Goal: Task Accomplishment & Management: Complete application form

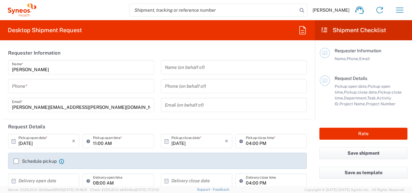
type input "8480"
type input "[GEOGRAPHIC_DATA]"
type input "Syneos Health Romania S.R.L"
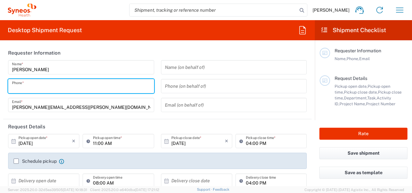
click at [62, 87] on input "tel" at bounding box center [81, 85] width 138 height 11
type input "0766479269"
type input "[EMAIL_ADDRESS][DOMAIN_NAME]"
type input "Syneos Health [GEOGRAPHIC_DATA]"
type input "0766479269"
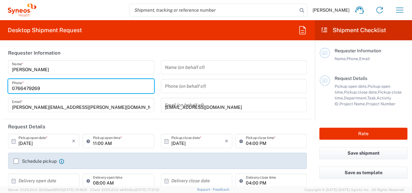
type input "Abalaesei Mihaela"
type input "[STREET_ADDRESS] P3, Sc. A, Et. 3, Ap., 14, ,"
type input "Iasi"
type input "Iaşi"
type input "[GEOGRAPHIC_DATA]"
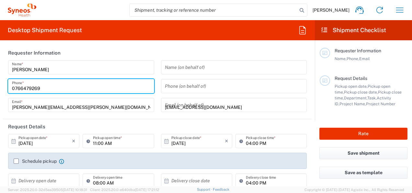
type input "700590"
type input "[PHONE_NUMBER]"
type input "[EMAIL_ADDRESS][DOMAIN_NAME]"
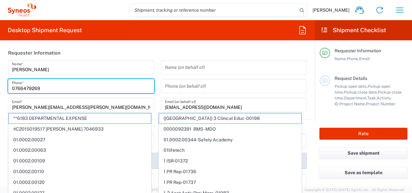
drag, startPoint x: 144, startPoint y: 62, endPoint x: 145, endPoint y: 58, distance: 4.1
click at [144, 62] on input "[PERSON_NAME]" at bounding box center [81, 67] width 138 height 11
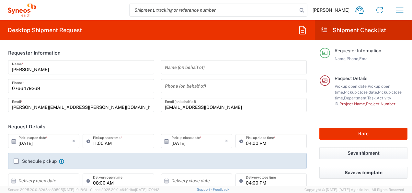
click at [155, 46] on header "Requester Information" at bounding box center [157, 52] width 309 height 15
click at [91, 142] on icon at bounding box center [90, 140] width 6 height 10
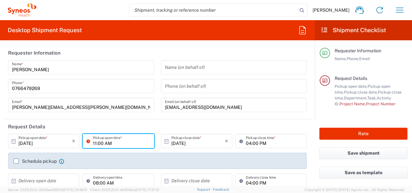
click at [94, 142] on input "11:00 AM" at bounding box center [121, 140] width 57 height 11
click at [106, 143] on input "01:00 AM" at bounding box center [121, 140] width 57 height 11
type input "01:00 PM"
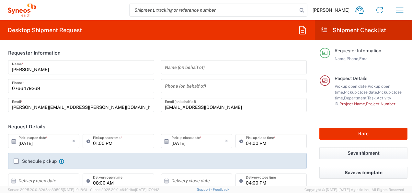
click at [35, 159] on label "Schedule pickup" at bounding box center [35, 160] width 43 height 5
click at [16, 161] on input "Schedule pickup" at bounding box center [16, 161] width 0 height 0
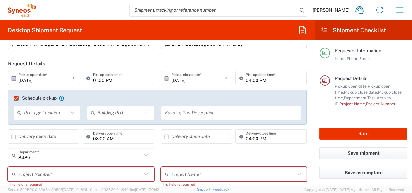
scroll to position [65, 0]
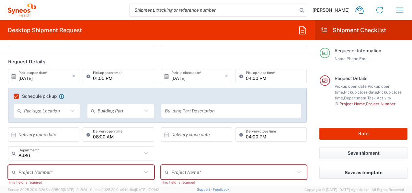
click at [72, 109] on icon at bounding box center [72, 110] width 8 height 8
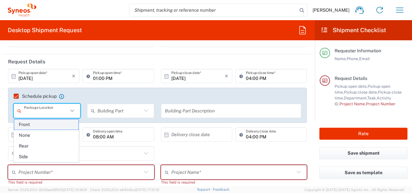
click at [56, 125] on span "Front" at bounding box center [46, 124] width 64 height 10
type input "Front"
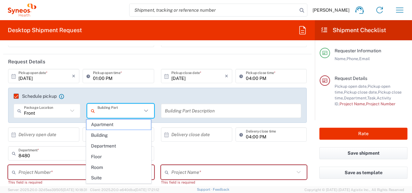
click at [109, 111] on input "text" at bounding box center [120, 110] width 44 height 11
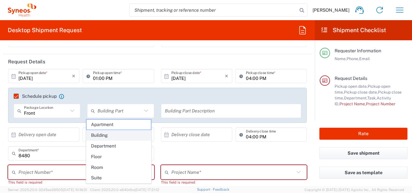
click at [110, 134] on span "Building" at bounding box center [119, 135] width 64 height 10
type input "Building"
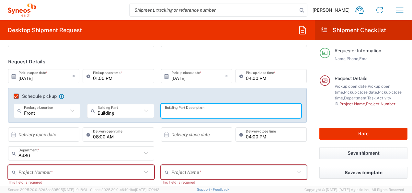
click at [174, 108] on input "text" at bounding box center [231, 110] width 133 height 11
type input "Reception"
click at [57, 131] on input "text" at bounding box center [44, 134] width 53 height 11
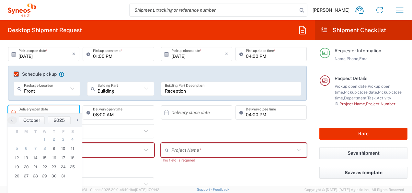
scroll to position [97, 0]
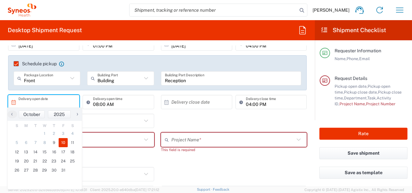
click at [64, 142] on span "10" at bounding box center [63, 142] width 9 height 9
type input "[DATE]"
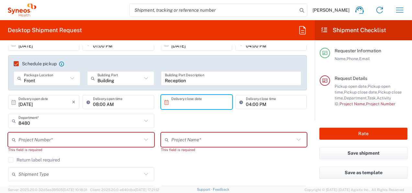
click at [192, 103] on input "text" at bounding box center [197, 101] width 53 height 11
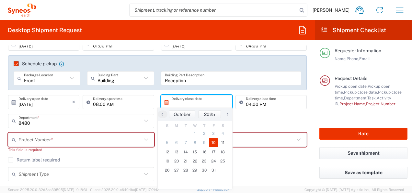
click at [214, 143] on span "10" at bounding box center [213, 142] width 9 height 9
type input "[DATE]"
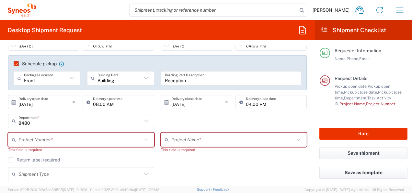
click at [87, 141] on input "text" at bounding box center [79, 139] width 123 height 11
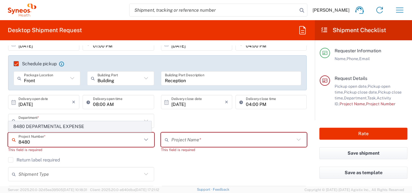
click at [64, 127] on span "8480 DEPARTMENTAL EXPENSE" at bounding box center [80, 126] width 142 height 10
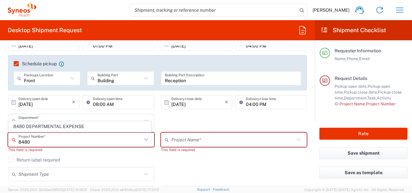
type input "8480 DEPARTMENTAL EXPENSE"
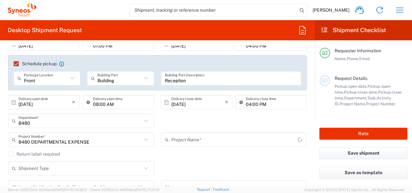
type input "8480 DEPARTMENTAL EXPENSE"
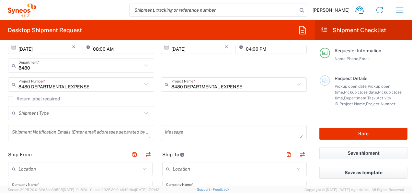
scroll to position [162, 0]
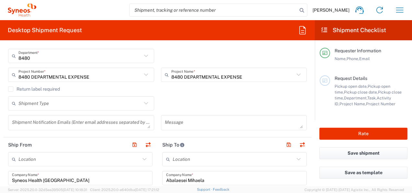
click at [143, 101] on icon at bounding box center [146, 103] width 8 height 8
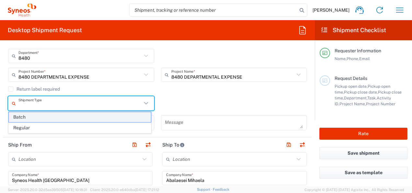
click at [102, 117] on span "Batch" at bounding box center [80, 117] width 142 height 10
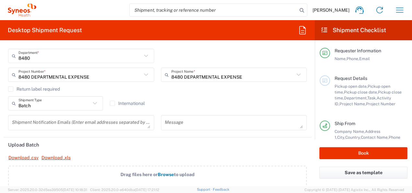
click at [49, 89] on label "Return label required" at bounding box center [34, 88] width 52 height 5
click at [11, 89] on input "Return label required" at bounding box center [11, 89] width 0 height 0
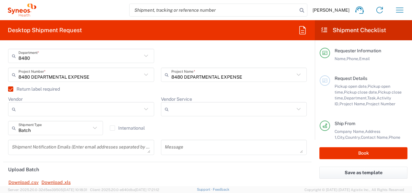
click at [295, 107] on icon at bounding box center [299, 109] width 8 height 8
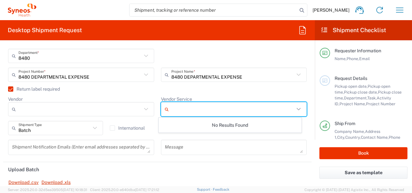
click at [295, 107] on icon at bounding box center [299, 109] width 8 height 8
click at [144, 109] on icon at bounding box center [146, 109] width 4 height 2
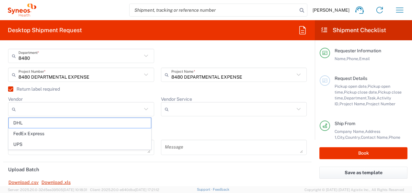
click at [144, 109] on icon at bounding box center [146, 109] width 4 height 2
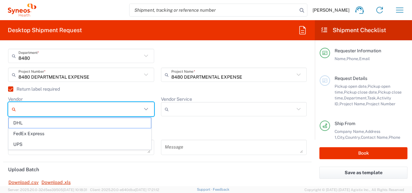
click at [128, 92] on div "Return label required" at bounding box center [157, 91] width 299 height 10
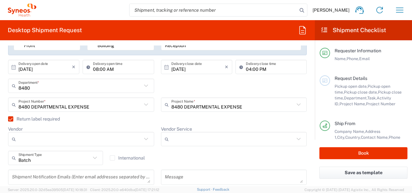
scroll to position [130, 0]
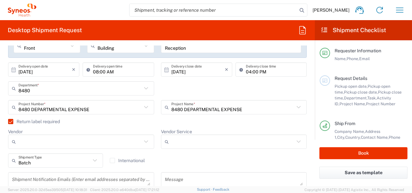
click at [11, 120] on label "Return label required" at bounding box center [34, 121] width 52 height 5
click at [8, 121] on input "Return label required" at bounding box center [8, 121] width 0 height 0
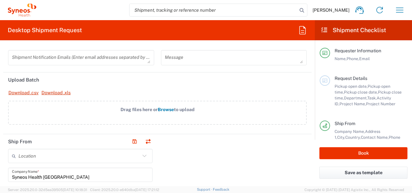
scroll to position [162, 0]
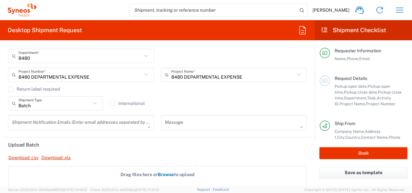
click at [95, 103] on icon at bounding box center [95, 103] width 8 height 8
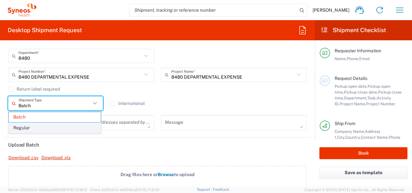
click at [40, 125] on span "Regular" at bounding box center [55, 128] width 92 height 10
type input "Regular"
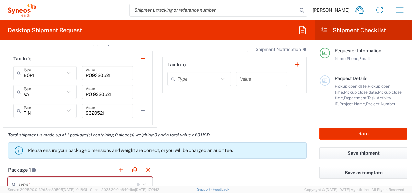
scroll to position [519, 0]
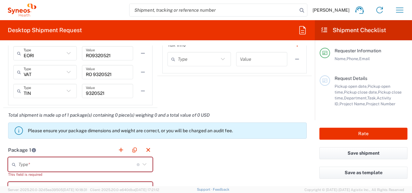
click at [143, 163] on icon at bounding box center [144, 164] width 8 height 8
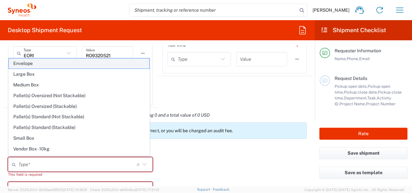
click at [49, 66] on span "Envelope" at bounding box center [79, 63] width 141 height 10
type input "Envelope"
type input "1"
type input "9.5"
type input "12.5"
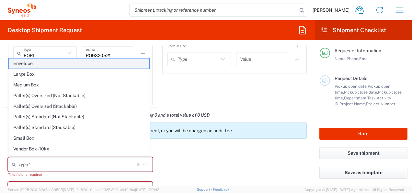
type input "0.25"
type input "in"
type input "0.45"
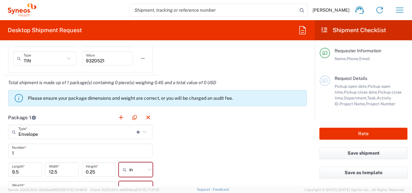
scroll to position [583, 0]
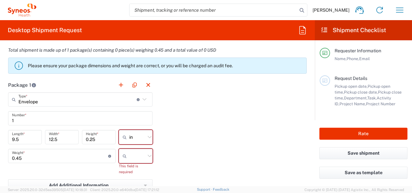
click at [146, 135] on icon at bounding box center [150, 137] width 8 height 8
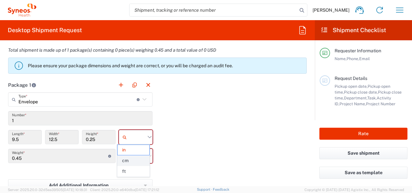
click at [134, 159] on span "cm" at bounding box center [134, 160] width 32 height 10
type input "24.13"
type input "31.75"
type input "0.64"
type input "cm"
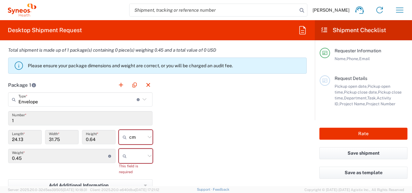
click at [146, 154] on icon at bounding box center [150, 155] width 8 height 8
click at [136, 169] on span "kgs" at bounding box center [134, 168] width 32 height 10
type input "kgs"
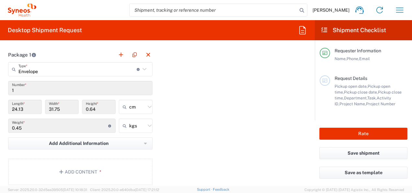
scroll to position [681, 0]
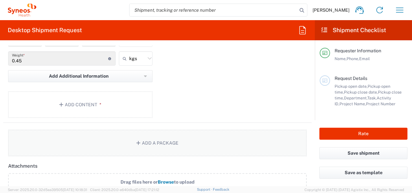
click at [184, 145] on button "Add a Package" at bounding box center [157, 142] width 299 height 27
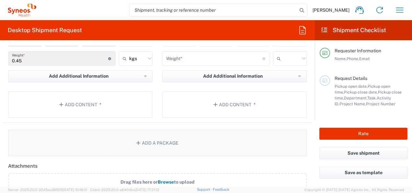
scroll to position [616, 0]
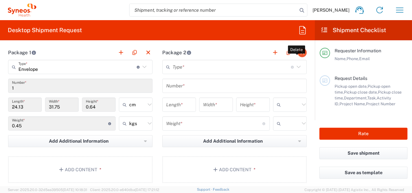
click at [298, 51] on button "button" at bounding box center [302, 52] width 9 height 9
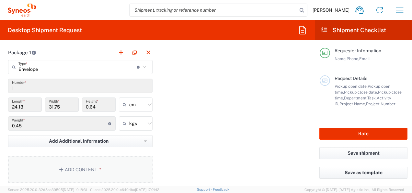
click at [106, 165] on button "Add Content *" at bounding box center [80, 169] width 145 height 27
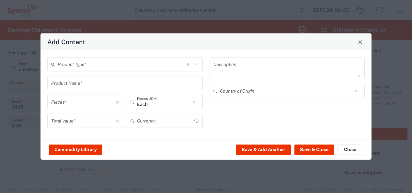
type input "US Dollar"
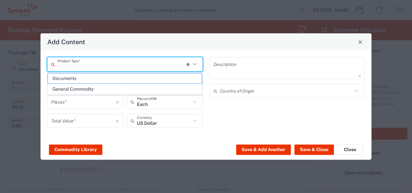
click at [120, 68] on input "text" at bounding box center [122, 63] width 129 height 11
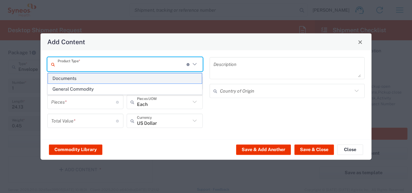
click at [100, 77] on span "Documents" at bounding box center [125, 78] width 154 height 10
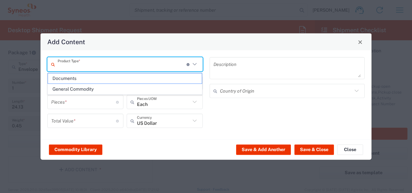
type input "Documents"
type input "1"
type textarea "Documents"
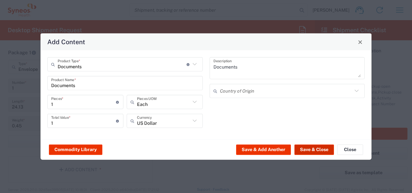
click at [318, 147] on button "Save & Close" at bounding box center [315, 149] width 40 height 10
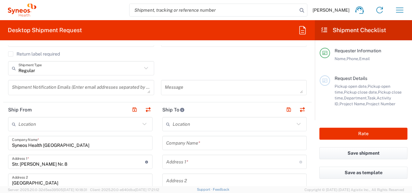
scroll to position [194, 0]
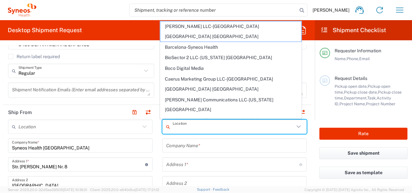
click at [207, 128] on input "text" at bounding box center [234, 126] width 122 height 11
click at [215, 140] on input "text" at bounding box center [234, 145] width 137 height 11
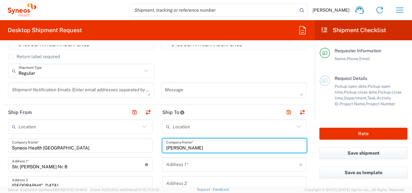
type input "[PERSON_NAME]"
click at [215, 161] on input "text" at bounding box center [232, 163] width 133 height 11
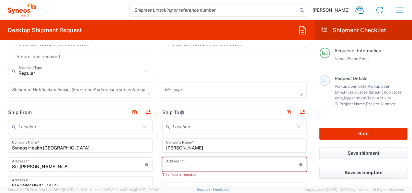
paste input "Str Molidului 121 BV 505600 Sacele Braşov [GEOGRAPHIC_DATA]"
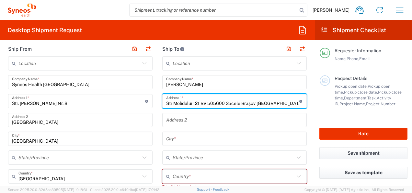
scroll to position [259, 0]
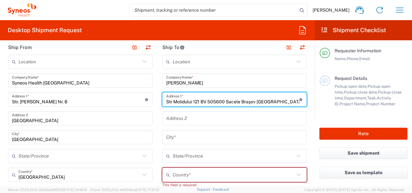
type input "Str Molidului 121 BV 505600 Sacele Braşov [GEOGRAPHIC_DATA]"
click at [214, 136] on input "text" at bounding box center [234, 136] width 137 height 11
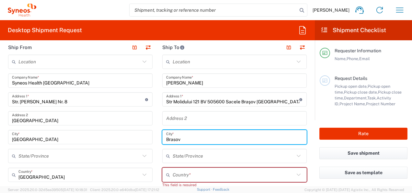
type input "Brasov"
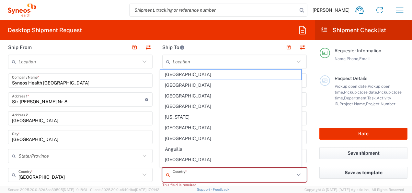
click at [198, 171] on input "text" at bounding box center [234, 174] width 122 height 11
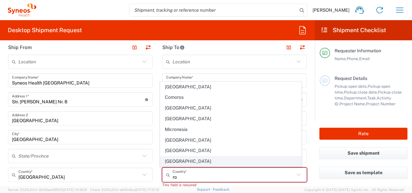
click at [178, 162] on span "[GEOGRAPHIC_DATA]" at bounding box center [230, 161] width 141 height 10
type input "[GEOGRAPHIC_DATA]"
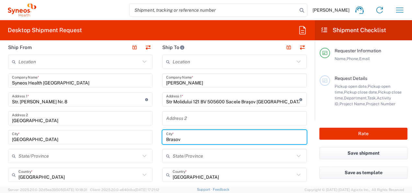
click at [192, 139] on input "Brasov" at bounding box center [234, 136] width 137 height 11
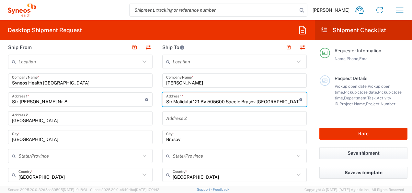
drag, startPoint x: 223, startPoint y: 101, endPoint x: 206, endPoint y: 102, distance: 16.9
click at [206, 102] on input "Str Molidului 121 BV 505600 Sacele Braşov [GEOGRAPHIC_DATA]" at bounding box center [232, 99] width 133 height 11
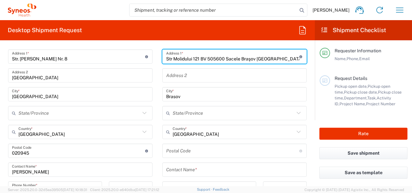
scroll to position [324, 0]
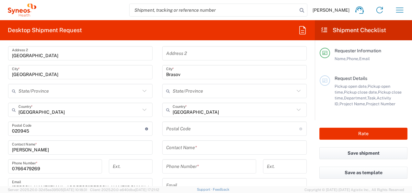
click at [193, 131] on input "undefined" at bounding box center [232, 128] width 133 height 11
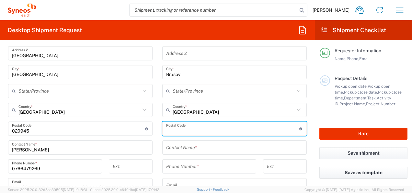
paste input "505600"
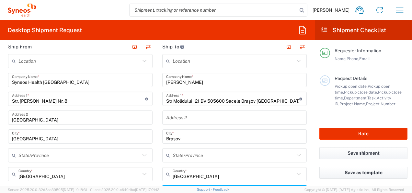
scroll to position [259, 0]
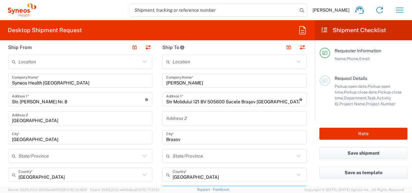
type input "505600"
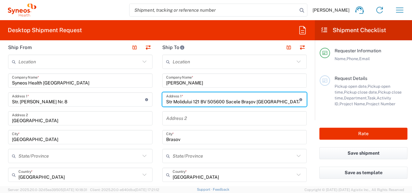
drag, startPoint x: 224, startPoint y: 101, endPoint x: 199, endPoint y: 102, distance: 24.6
click at [199, 102] on input "Str Molidului 121 BV 505600 Sacele Braşov [GEOGRAPHIC_DATA]" at bounding box center [232, 99] width 133 height 11
drag, startPoint x: 256, startPoint y: 99, endPoint x: 202, endPoint y: 101, distance: 54.5
click at [202, 101] on input "Str Molidului 121 Sacele Braşov [GEOGRAPHIC_DATA]" at bounding box center [232, 99] width 133 height 11
type input "Str Molidului 121"
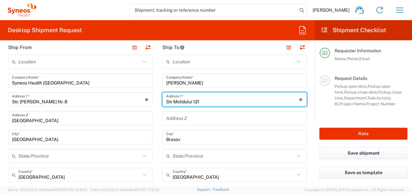
click at [209, 156] on input "text" at bounding box center [234, 155] width 122 height 11
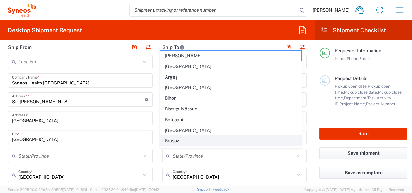
click at [177, 137] on span "Braşov" at bounding box center [230, 140] width 141 height 10
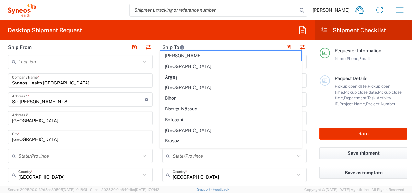
type input "Braşov"
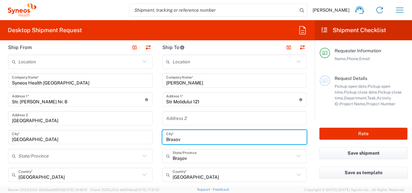
drag, startPoint x: 183, startPoint y: 136, endPoint x: 160, endPoint y: 136, distance: 22.4
click at [162, 136] on div "Brasov City *" at bounding box center [234, 137] width 145 height 14
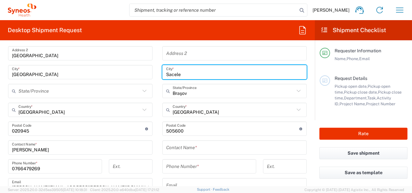
scroll to position [357, 0]
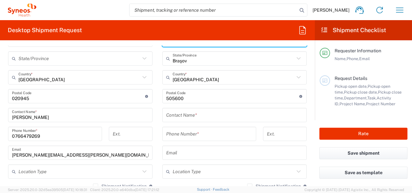
type input "Sacele"
click at [225, 115] on input "text" at bounding box center [234, 114] width 137 height 11
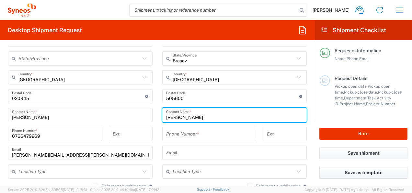
type input "[PERSON_NAME]"
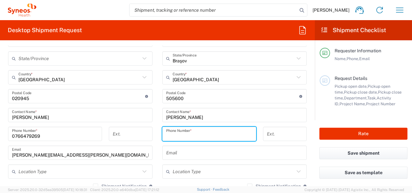
drag, startPoint x: 189, startPoint y: 135, endPoint x: 194, endPoint y: 146, distance: 12.5
click at [189, 135] on input "tel" at bounding box center [209, 133] width 86 height 11
type input "0744374924"
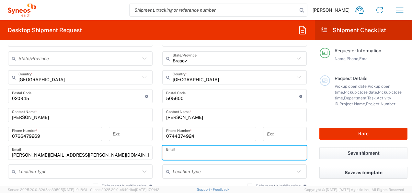
click at [170, 151] on input "text" at bounding box center [234, 152] width 137 height 11
paste input "[PERSON_NAME][EMAIL_ADDRESS][DOMAIN_NAME]"
type input "[PERSON_NAME][EMAIL_ADDRESS][DOMAIN_NAME]"
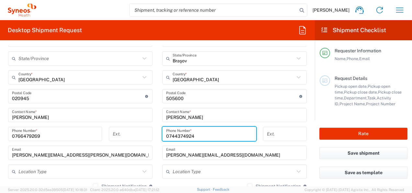
drag, startPoint x: 199, startPoint y: 137, endPoint x: 135, endPoint y: 137, distance: 63.5
click at [135, 137] on div "Ship From Location [PERSON_NAME] LLC-[GEOGRAPHIC_DATA] [GEOGRAPHIC_DATA] [GEOGR…" at bounding box center [157, 106] width 309 height 327
paste input "[PHONE_NUMBER]"
drag, startPoint x: 174, startPoint y: 136, endPoint x: 159, endPoint y: 136, distance: 15.6
click at [159, 136] on div "[PHONE_NUMBER] Phone Number *" at bounding box center [209, 135] width 101 height 19
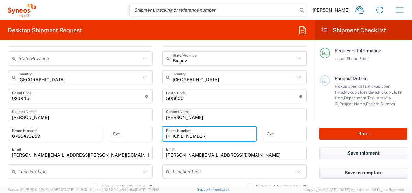
type input "[PHONE_NUMBER]"
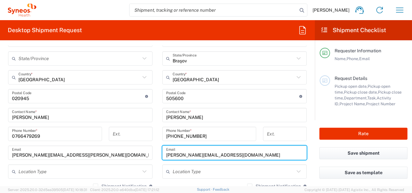
click at [252, 154] on input "[PERSON_NAME][EMAIL_ADDRESS][DOMAIN_NAME]" at bounding box center [234, 152] width 137 height 11
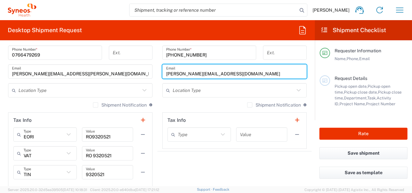
scroll to position [454, 0]
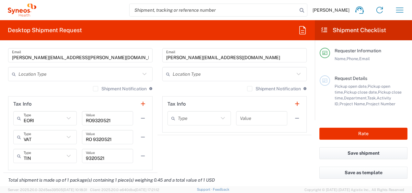
click at [296, 72] on icon at bounding box center [299, 74] width 8 height 8
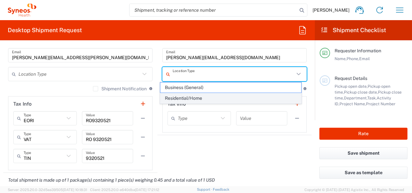
click at [232, 95] on span "Residential/Home" at bounding box center [230, 98] width 141 height 10
type input "Residential/Home"
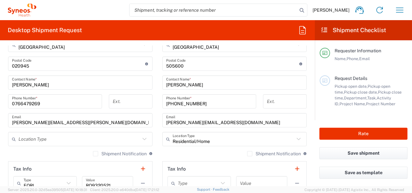
scroll to position [259, 0]
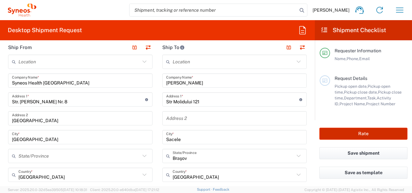
click at [352, 130] on button "Rate" at bounding box center [364, 133] width 88 height 12
type input "8480 DEPARTMENTAL EXPENSE"
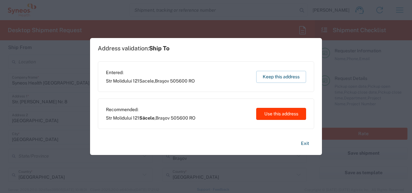
click at [283, 113] on button "Use this address" at bounding box center [281, 114] width 50 height 12
type input "Săcele"
type input "Braşov"
type input "[GEOGRAPHIC_DATA]"
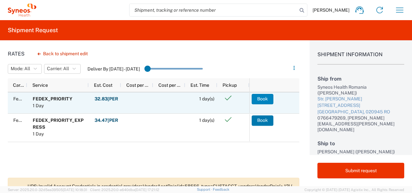
click at [264, 99] on button "Book" at bounding box center [263, 99] width 22 height 10
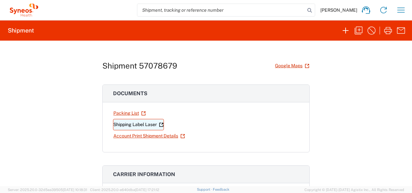
click at [159, 123] on icon at bounding box center [161, 124] width 5 height 5
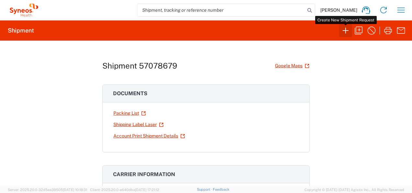
click at [347, 32] on icon "button" at bounding box center [346, 30] width 10 height 10
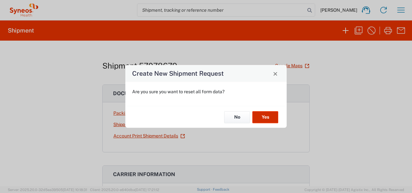
click at [266, 117] on button "Yes" at bounding box center [265, 117] width 26 height 12
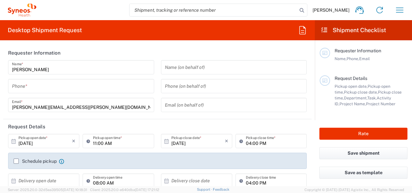
type input "8480"
click at [34, 86] on input "tel" at bounding box center [81, 85] width 138 height 11
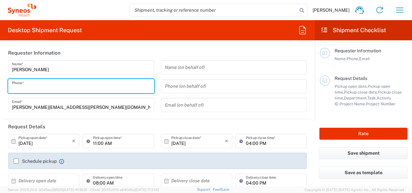
type input "0766479269"
type input "[EMAIL_ADDRESS][DOMAIN_NAME]"
type input "Syneos Health [GEOGRAPHIC_DATA]"
type input "0766479269"
type input "Syneos Health [GEOGRAPHIC_DATA]"
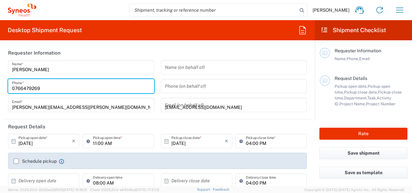
type input "Str. [PERSON_NAME] Nr. 8"
type input "[GEOGRAPHIC_DATA]"
type input "020945"
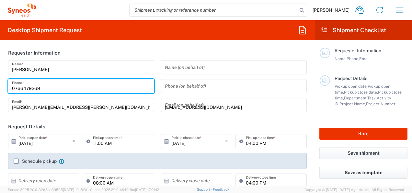
type input "0766479269"
type input "[PERSON_NAME][EMAIL_ADDRESS][PERSON_NAME][DOMAIN_NAME]"
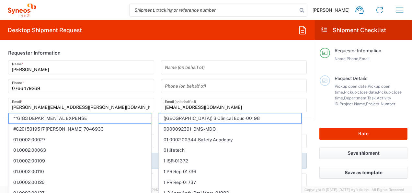
click at [154, 102] on div "[PERSON_NAME] Name * [PHONE_NUMBER] Phone * [PERSON_NAME][EMAIL_ADDRESS][PERSON…" at bounding box center [81, 88] width 153 height 56
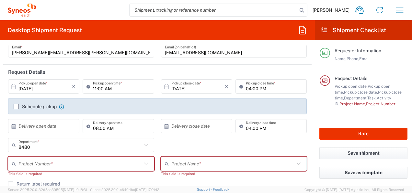
scroll to position [65, 0]
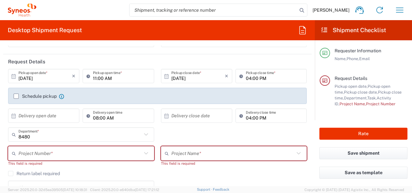
click at [99, 80] on input "11:00 AM" at bounding box center [121, 75] width 57 height 11
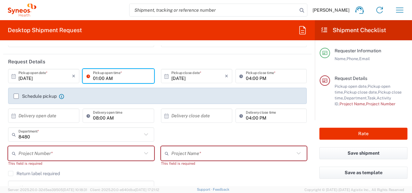
click at [115, 78] on input "01:00 AM" at bounding box center [121, 75] width 57 height 11
type input "01:00 PM"
type input "Braşov"
type input "[GEOGRAPHIC_DATA]"
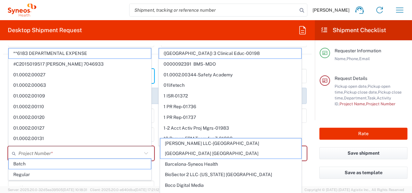
click at [155, 35] on agx-form-header "Desktop Shipment Request" at bounding box center [157, 30] width 315 height 20
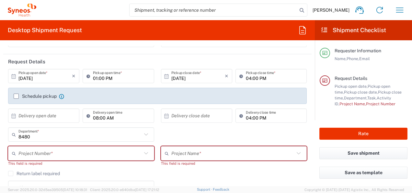
click at [40, 94] on label "Schedule pickup" at bounding box center [35, 95] width 43 height 5
click at [16, 96] on input "Schedule pickup" at bounding box center [16, 96] width 0 height 0
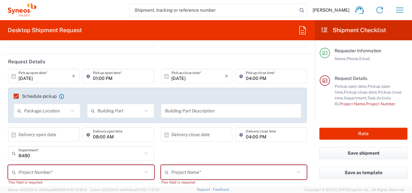
click at [53, 110] on input "text" at bounding box center [46, 110] width 44 height 11
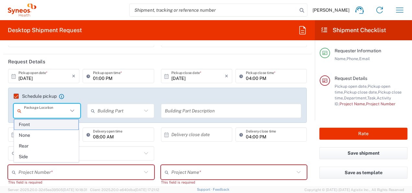
click at [46, 126] on span "Front" at bounding box center [46, 124] width 64 height 10
type input "Front"
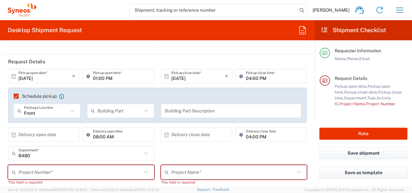
click at [114, 111] on input "text" at bounding box center [120, 110] width 44 height 11
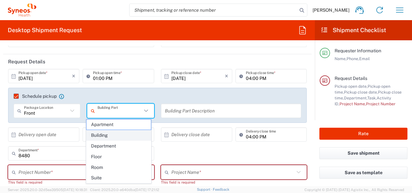
click at [110, 134] on span "Building" at bounding box center [119, 135] width 64 height 10
type input "Building"
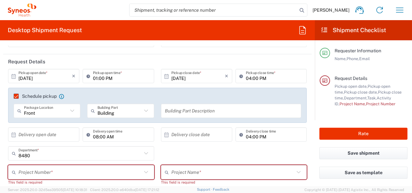
click at [178, 112] on input "text" at bounding box center [231, 110] width 133 height 11
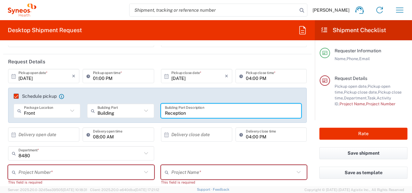
type input "Reception"
click at [54, 135] on input "text" at bounding box center [44, 134] width 53 height 11
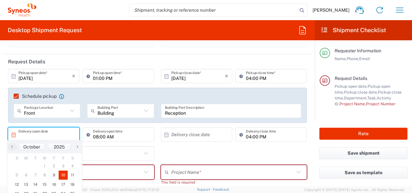
click at [63, 175] on span "10" at bounding box center [63, 174] width 9 height 9
type input "[DATE]"
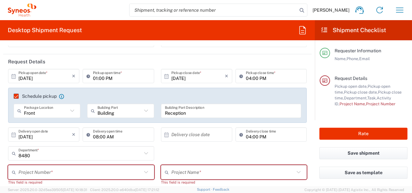
click at [198, 135] on input "text" at bounding box center [197, 134] width 53 height 11
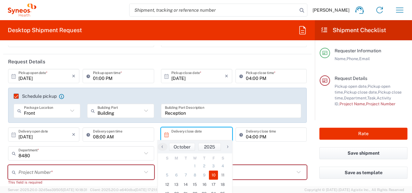
click at [214, 173] on span "10" at bounding box center [213, 174] width 9 height 9
type input "[DATE]"
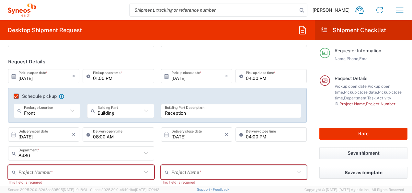
click at [101, 168] on input "text" at bounding box center [79, 171] width 123 height 11
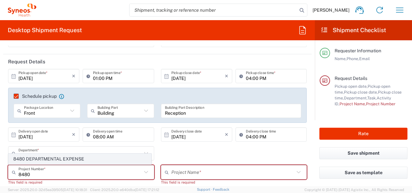
click at [101, 160] on span "8480 DEPARTMENTAL EXPENSE" at bounding box center [80, 159] width 142 height 10
type input "8480 DEPARTMENTAL EXPENSE"
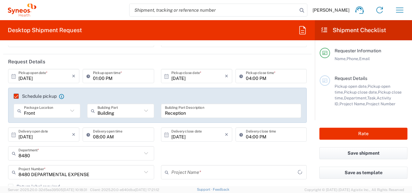
type input "8480 DEPARTMENTAL EXPENSE"
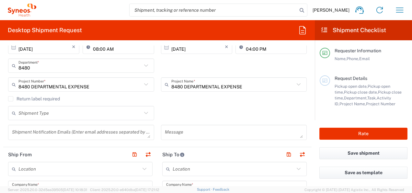
scroll to position [162, 0]
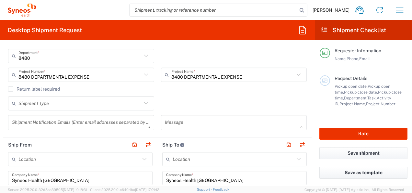
click at [146, 105] on icon at bounding box center [146, 103] width 8 height 8
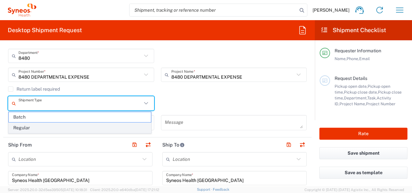
click at [126, 127] on span "Regular" at bounding box center [80, 128] width 142 height 10
type input "Regular"
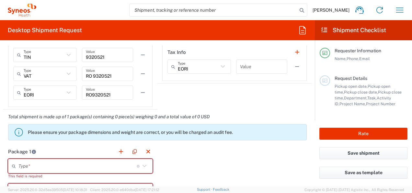
scroll to position [519, 0]
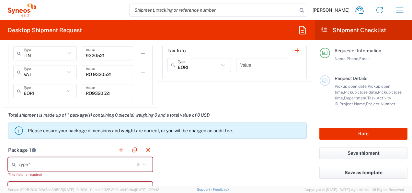
click at [142, 162] on icon at bounding box center [144, 164] width 8 height 8
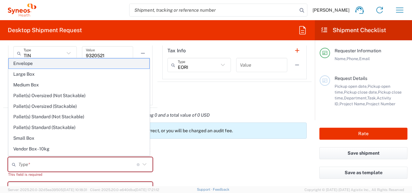
click at [37, 64] on span "Envelope" at bounding box center [79, 63] width 141 height 10
type input "Envelope"
type input "1"
type input "9.5"
type input "12.5"
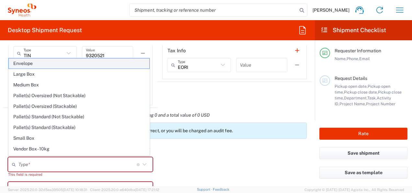
type input "0.25"
type input "in"
type input "0.45"
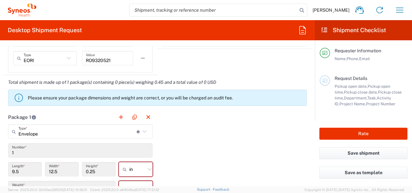
scroll to position [583, 0]
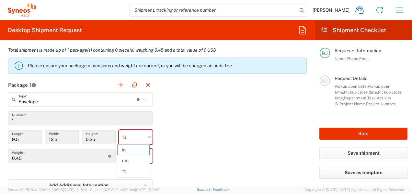
click at [139, 132] on input "text" at bounding box center [137, 137] width 16 height 10
click at [128, 159] on span "cm" at bounding box center [134, 160] width 32 height 10
type input "24.13"
type input "31.75"
type input "0.64"
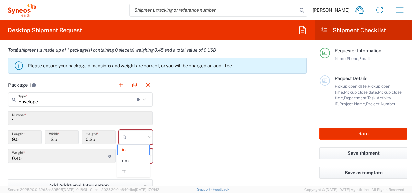
type input "cm"
click at [138, 152] on input "text" at bounding box center [137, 155] width 16 height 10
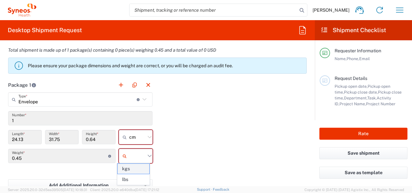
click at [140, 167] on span "kgs" at bounding box center [134, 168] width 32 height 10
type input "kgs"
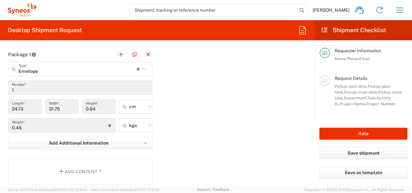
scroll to position [648, 0]
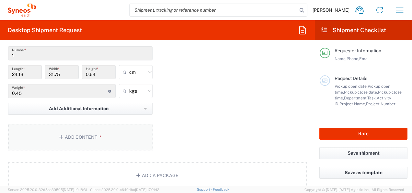
click at [107, 140] on button "Add Content *" at bounding box center [80, 136] width 145 height 27
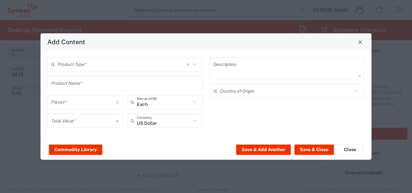
click at [94, 66] on input "text" at bounding box center [122, 63] width 129 height 11
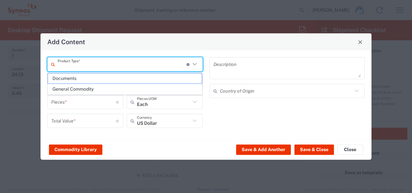
click at [81, 79] on span "Documents" at bounding box center [125, 78] width 154 height 10
type input "Documents"
type input "1"
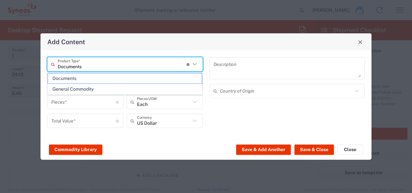
type textarea "Documents"
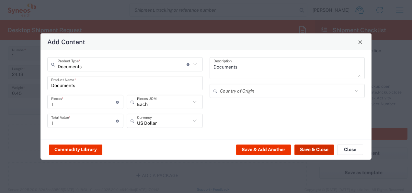
click at [309, 149] on button "Save & Close" at bounding box center [315, 149] width 40 height 10
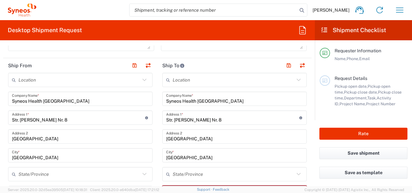
scroll to position [227, 0]
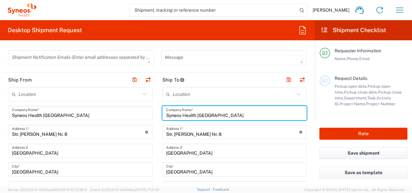
drag, startPoint x: 227, startPoint y: 116, endPoint x: 160, endPoint y: 113, distance: 66.8
click at [162, 113] on div "Syneos Health Romania Company Name *" at bounding box center [234, 113] width 145 height 14
type input "[PERSON_NAME]"
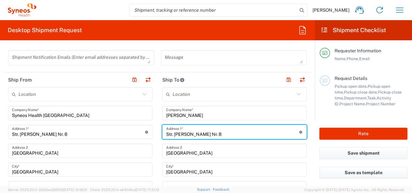
click at [258, 129] on input "Str. [PERSON_NAME] Nr. 8" at bounding box center [232, 131] width 133 height 11
drag, startPoint x: 238, startPoint y: 133, endPoint x: 143, endPoint y: 135, distance: 94.7
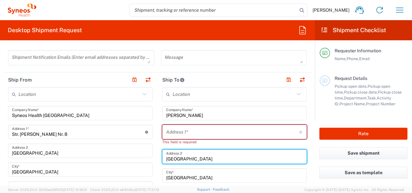
drag, startPoint x: 247, startPoint y: 158, endPoint x: 134, endPoint y: 166, distance: 113.7
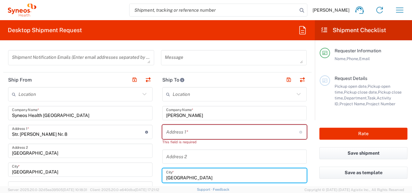
drag, startPoint x: 195, startPoint y: 173, endPoint x: 139, endPoint y: 169, distance: 55.9
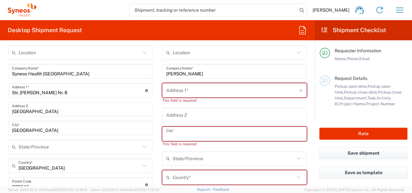
scroll to position [292, 0]
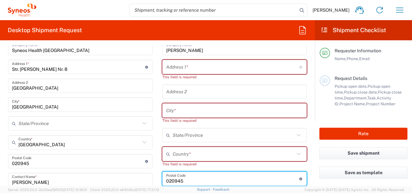
drag, startPoint x: 212, startPoint y: 178, endPoint x: 231, endPoint y: 192, distance: 22.9
click at [133, 178] on div "Ship From Location [PERSON_NAME] LLC-[GEOGRAPHIC_DATA] [GEOGRAPHIC_DATA] [GEOGR…" at bounding box center [157, 170] width 309 height 327
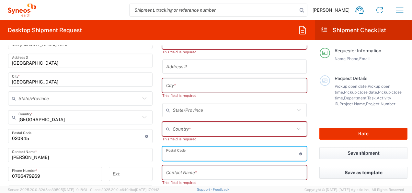
scroll to position [357, 0]
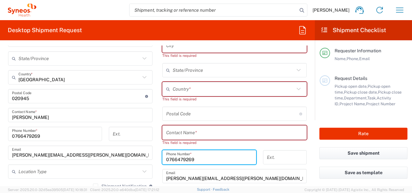
drag, startPoint x: 212, startPoint y: 160, endPoint x: 146, endPoint y: 160, distance: 65.5
click at [146, 160] on div "Ship From Location [PERSON_NAME] LLC-[GEOGRAPHIC_DATA] [GEOGRAPHIC_DATA] [GEOGR…" at bounding box center [157, 106] width 309 height 327
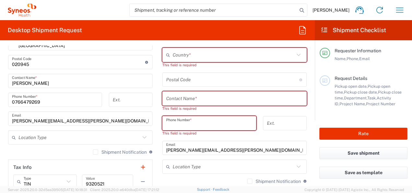
scroll to position [454, 0]
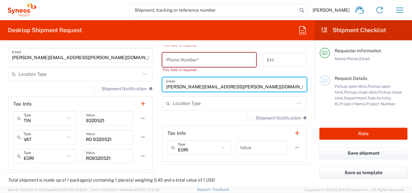
drag, startPoint x: 233, startPoint y: 87, endPoint x: 132, endPoint y: 85, distance: 101.1
click at [126, 82] on div "Ship From Location [PERSON_NAME] LLC-[GEOGRAPHIC_DATA] [GEOGRAPHIC_DATA] [GEOGR…" at bounding box center [157, 8] width 309 height 327
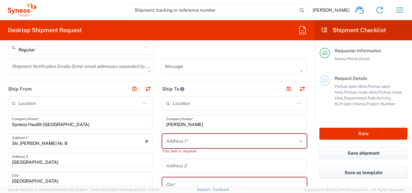
scroll to position [227, 0]
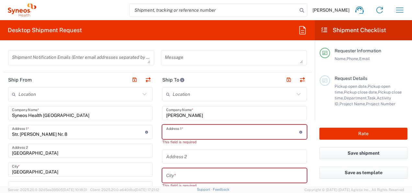
click at [187, 130] on input "text" at bounding box center [232, 131] width 133 height 11
paste input "[PERSON_NAME] address [STREET_ADDRESS] [GEOGRAPHIC_DATA] [GEOGRAPHIC_DATA]"
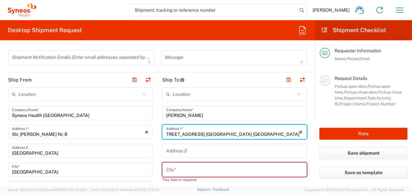
drag, startPoint x: 232, startPoint y: 133, endPoint x: 295, endPoint y: 133, distance: 62.6
click at [295, 133] on div "[PERSON_NAME] address [STREET_ADDRESS] [GEOGRAPHIC_DATA] [GEOGRAPHIC_DATA] Addr…" at bounding box center [234, 131] width 145 height 14
drag, startPoint x: 278, startPoint y: 133, endPoint x: 294, endPoint y: 133, distance: 15.6
click at [294, 133] on input "[PERSON_NAME] address [STREET_ADDRESS] 050861" at bounding box center [232, 131] width 133 height 11
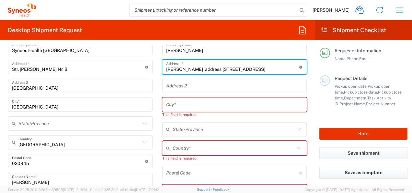
scroll to position [324, 0]
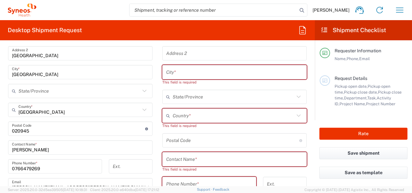
type input "[PERSON_NAME] address [STREET_ADDRESS]"
click at [196, 136] on input "undefined" at bounding box center [232, 140] width 133 height 11
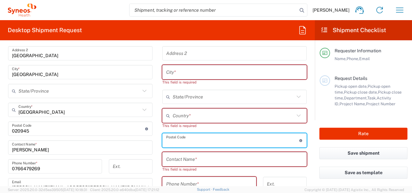
paste input "050861"
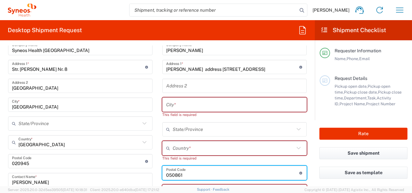
type input "050861"
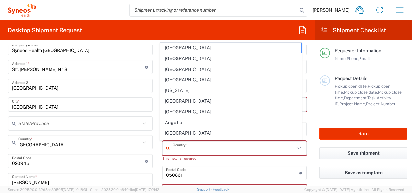
click at [196, 144] on input "text" at bounding box center [234, 147] width 122 height 11
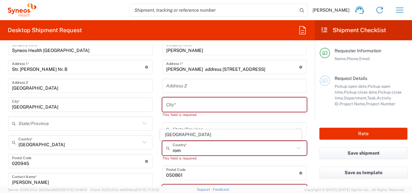
click at [177, 135] on span "[GEOGRAPHIC_DATA]" at bounding box center [230, 134] width 141 height 10
type input "[GEOGRAPHIC_DATA]"
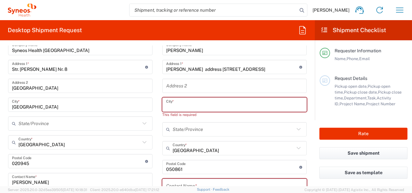
click at [206, 100] on input "text" at bounding box center [234, 104] width 137 height 11
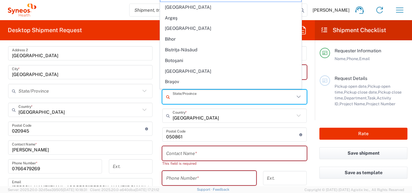
click at [214, 91] on input "text" at bounding box center [234, 96] width 122 height 11
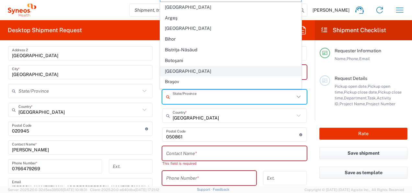
scroll to position [32, 0]
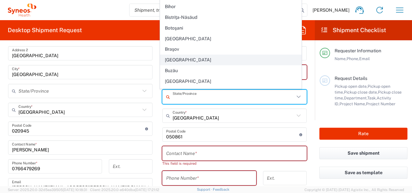
click at [205, 61] on span "[GEOGRAPHIC_DATA]" at bounding box center [230, 60] width 141 height 10
type input "[GEOGRAPHIC_DATA]"
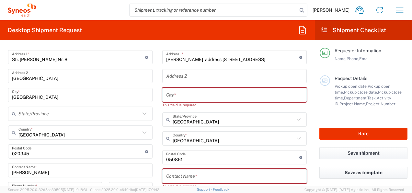
scroll to position [292, 0]
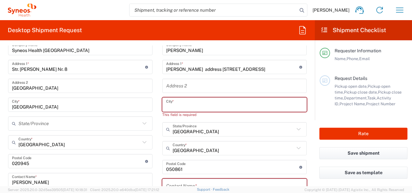
click at [226, 105] on input "text" at bounding box center [234, 104] width 137 height 11
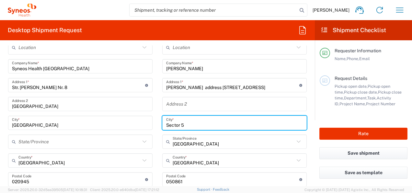
scroll to position [259, 0]
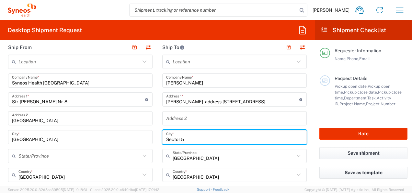
type input "Sector 5"
click at [294, 99] on input "[PERSON_NAME] address [STREET_ADDRESS]" at bounding box center [232, 99] width 133 height 11
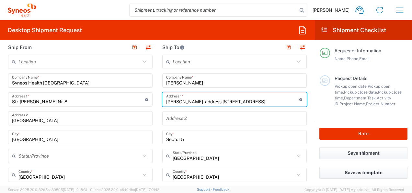
scroll to position [0, 0]
drag, startPoint x: 203, startPoint y: 102, endPoint x: 154, endPoint y: 99, distance: 48.7
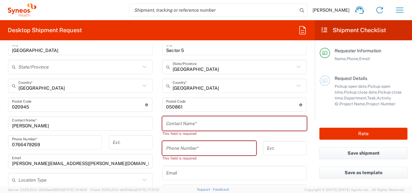
scroll to position [357, 0]
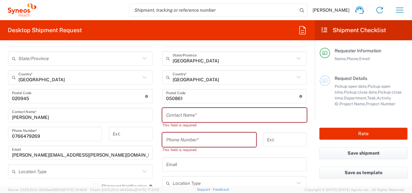
type input "[STREET_ADDRESS]"
click at [205, 115] on input "text" at bounding box center [234, 114] width 137 height 11
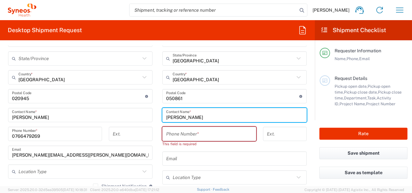
type input "[PERSON_NAME]"
click at [194, 132] on input "tel" at bounding box center [209, 133] width 86 height 11
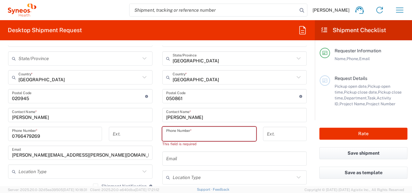
paste input "[PHONE_NUMBER]"
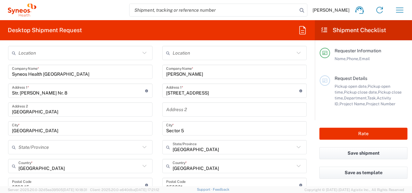
scroll to position [292, 0]
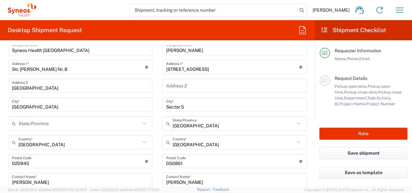
type input "[PHONE_NUMBER]"
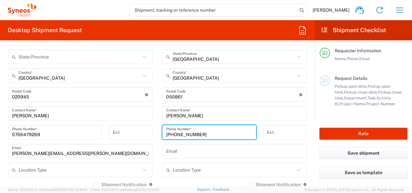
scroll to position [357, 0]
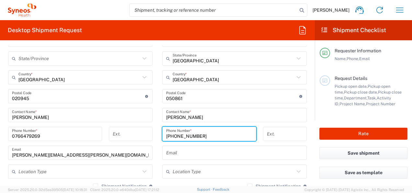
click at [193, 156] on input "text" at bounding box center [234, 152] width 137 height 11
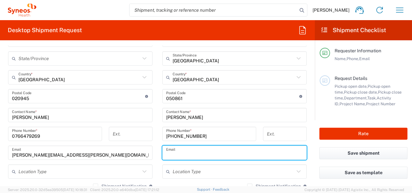
paste input "[PERSON_NAME][EMAIL_ADDRESS][DOMAIN_NAME]"
type input "[PERSON_NAME][EMAIL_ADDRESS][DOMAIN_NAME]"
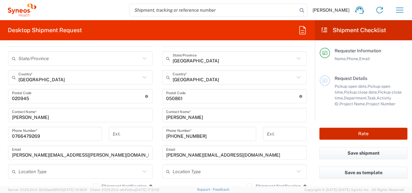
click at [378, 134] on button "Rate" at bounding box center [364, 133] width 88 height 12
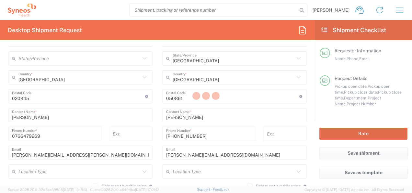
type input "8480 DEPARTMENTAL EXPENSE"
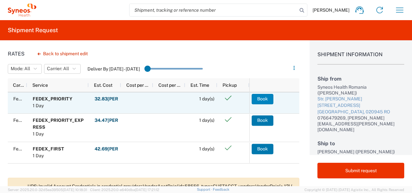
click at [263, 98] on button "Book" at bounding box center [263, 99] width 22 height 10
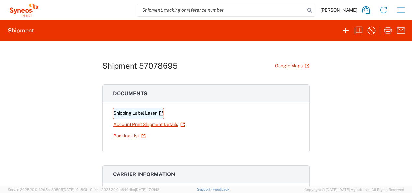
click at [160, 113] on icon at bounding box center [161, 113] width 5 height 5
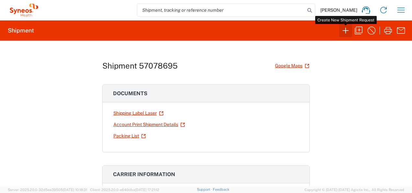
click at [349, 32] on icon "button" at bounding box center [346, 30] width 10 height 10
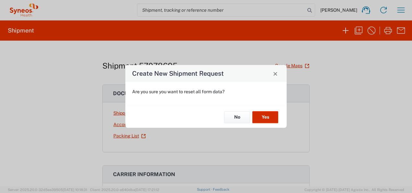
click at [265, 119] on button "Yes" at bounding box center [265, 117] width 26 height 12
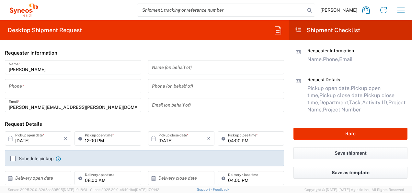
type input "8480"
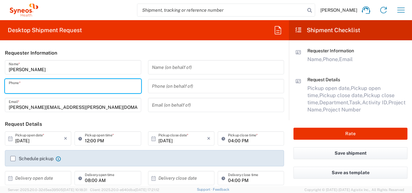
click at [45, 85] on input "tel" at bounding box center [73, 85] width 129 height 11
type input "0766479269"
type input "[EMAIL_ADDRESS][DOMAIN_NAME]"
type input "Syneos Health [GEOGRAPHIC_DATA]"
type input "0766479269"
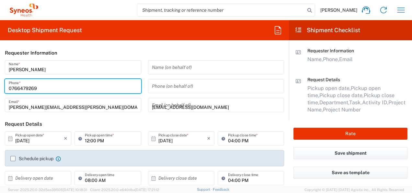
type input "[PERSON_NAME]"
type input "[STREET_ADDRESS]"
type input "Sector 5"
type input "[GEOGRAPHIC_DATA]"
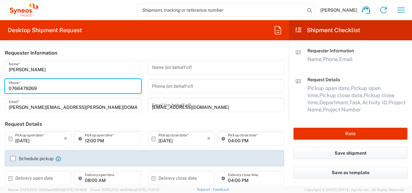
type input "050861"
type input "[PHONE_NUMBER]"
type input "[PERSON_NAME][EMAIL_ADDRESS][DOMAIN_NAME]"
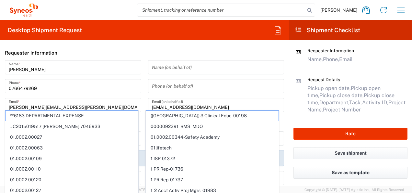
click at [123, 51] on header "Requester Information" at bounding box center [144, 52] width 289 height 15
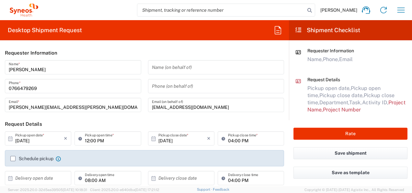
click at [86, 139] on input "12:00 PM" at bounding box center [111, 138] width 52 height 11
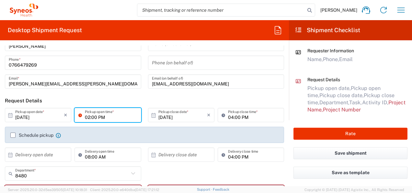
scroll to position [32, 0]
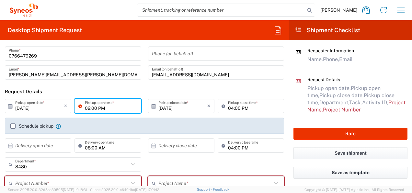
type input "02:00 PM"
click at [29, 127] on label "Schedule pickup" at bounding box center [31, 125] width 43 height 5
click at [13, 126] on input "Schedule pickup" at bounding box center [13, 126] width 0 height 0
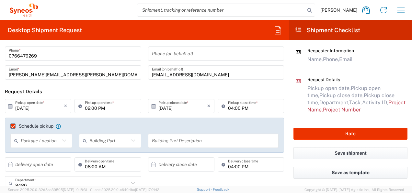
click at [49, 143] on input "text" at bounding box center [40, 140] width 39 height 11
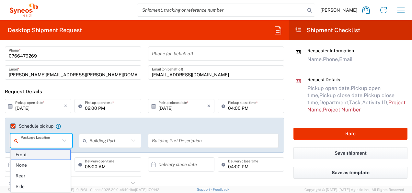
click at [41, 153] on span "Front" at bounding box center [41, 154] width 60 height 10
type input "Front"
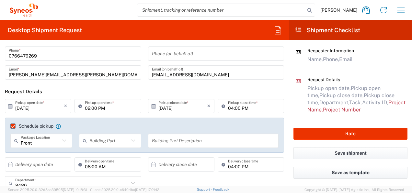
click at [120, 141] on input "text" at bounding box center [108, 140] width 39 height 11
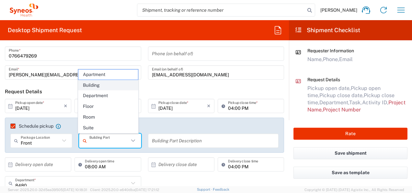
click at [104, 85] on span "Building" at bounding box center [108, 85] width 60 height 10
type input "Building"
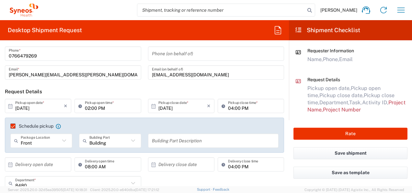
click at [192, 146] on input "text" at bounding box center [213, 140] width 123 height 11
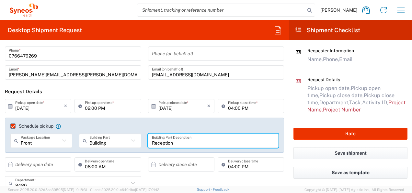
type input "Reception"
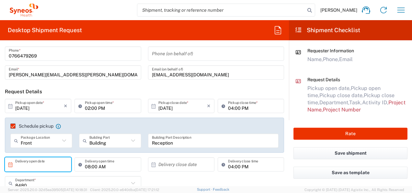
click at [54, 165] on input "text" at bounding box center [39, 163] width 49 height 11
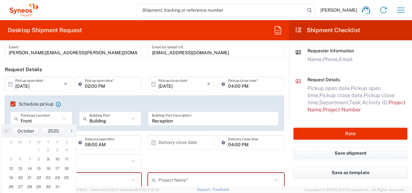
scroll to position [97, 0]
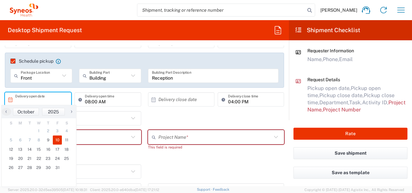
click at [57, 139] on span "10" at bounding box center [57, 139] width 9 height 9
type input "[DATE]"
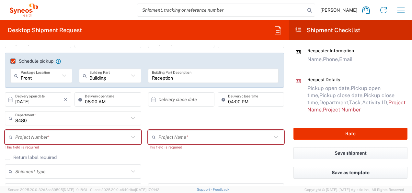
drag, startPoint x: 175, startPoint y: 98, endPoint x: 175, endPoint y: 108, distance: 9.7
click at [176, 98] on input "text" at bounding box center [182, 99] width 49 height 11
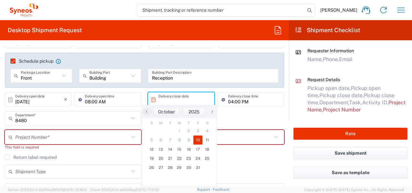
click at [199, 138] on span "10" at bounding box center [197, 139] width 9 height 9
type input "[DATE]"
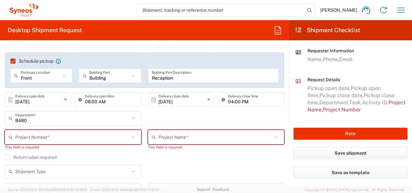
click at [58, 138] on input "text" at bounding box center [72, 136] width 114 height 11
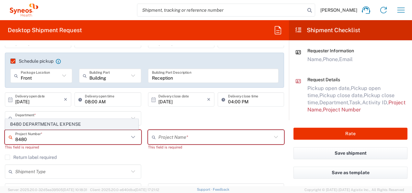
click at [67, 126] on span "8480 DEPARTMENTAL EXPENSE" at bounding box center [72, 124] width 133 height 10
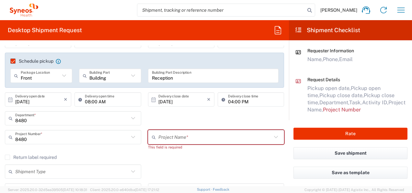
type input "8480 DEPARTMENTAL EXPENSE"
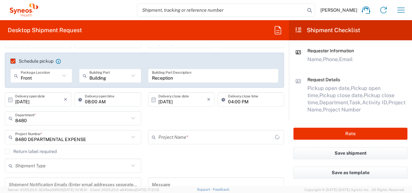
type input "8480 DEPARTMENTAL EXPENSE"
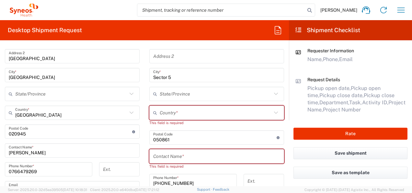
scroll to position [227, 0]
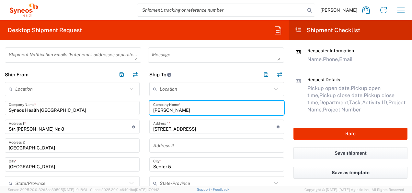
drag, startPoint x: 189, startPoint y: 110, endPoint x: 137, endPoint y: 101, distance: 52.6
type input "[PERSON_NAME]"
click at [403, 10] on icon "button" at bounding box center [401, 9] width 7 height 5
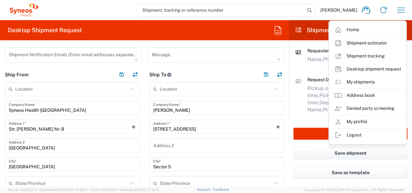
click at [370, 79] on link "My shipments" at bounding box center [367, 82] width 77 height 13
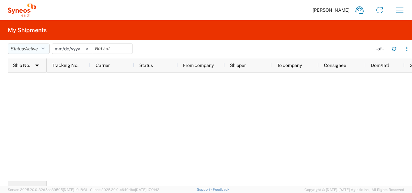
click at [32, 49] on span "Active" at bounding box center [31, 48] width 13 height 5
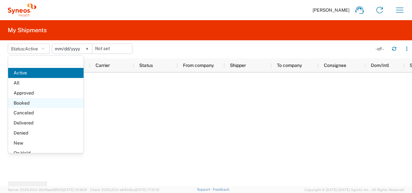
click at [22, 100] on span "Booked" at bounding box center [46, 103] width 76 height 10
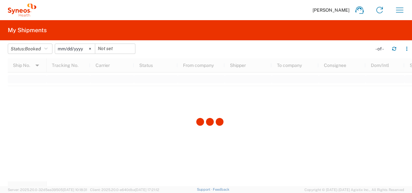
click at [74, 49] on input "[DATE]" at bounding box center [75, 49] width 40 height 10
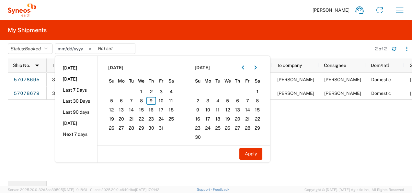
click at [47, 116] on div "394068327220 FedEx Express Booked Syneos Health [GEOGRAPHIC_DATA] [PERSON_NAME]…" at bounding box center [230, 126] width 366 height 109
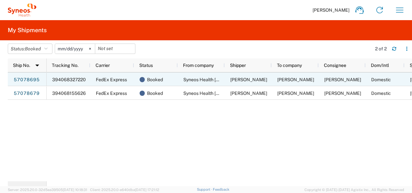
click at [337, 80] on span "[PERSON_NAME]" at bounding box center [342, 79] width 37 height 5
click at [74, 76] on div "394068327220" at bounding box center [69, 79] width 44 height 14
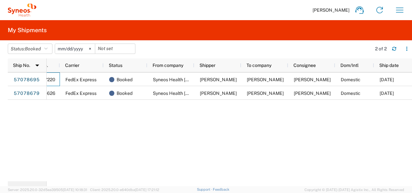
scroll to position [0, 31]
drag, startPoint x: 193, startPoint y: 126, endPoint x: 179, endPoint y: 117, distance: 16.9
click at [193, 126] on div "394068327220 FedEx Express Booked Syneos Health [GEOGRAPHIC_DATA] [PERSON_NAME]…" at bounding box center [230, 126] width 366 height 109
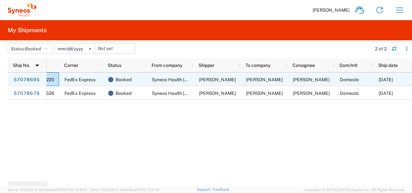
click at [52, 79] on span "394068327220" at bounding box center [38, 79] width 34 height 5
click at [26, 78] on link "57078695" at bounding box center [26, 80] width 27 height 10
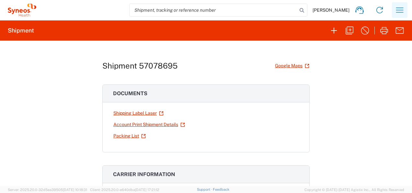
click at [402, 14] on icon "button" at bounding box center [400, 10] width 10 height 10
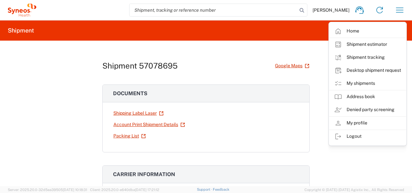
click at [239, 64] on div "Shipment 57078695 Google Maps" at bounding box center [205, 65] width 207 height 11
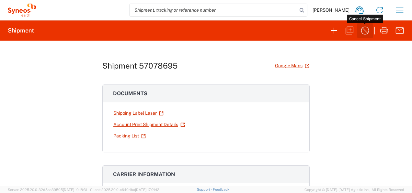
click at [367, 31] on icon "button" at bounding box center [365, 30] width 10 height 10
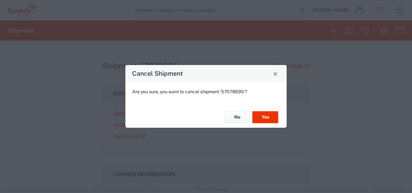
drag, startPoint x: 277, startPoint y: 71, endPoint x: 271, endPoint y: 87, distance: 16.4
click at [277, 72] on span "Close" at bounding box center [275, 73] width 5 height 5
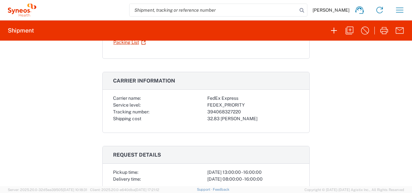
scroll to position [65, 0]
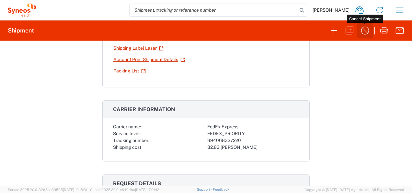
click at [365, 33] on icon "button" at bounding box center [365, 30] width 10 height 10
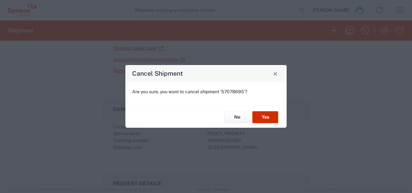
click at [256, 117] on button "Yes" at bounding box center [265, 117] width 26 height 12
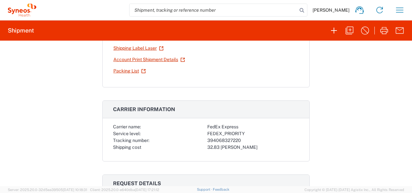
scroll to position [0, 0]
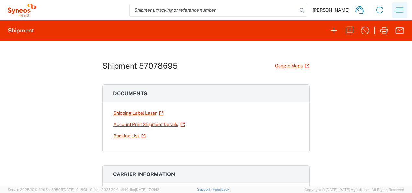
click at [403, 10] on icon "button" at bounding box center [400, 10] width 10 height 10
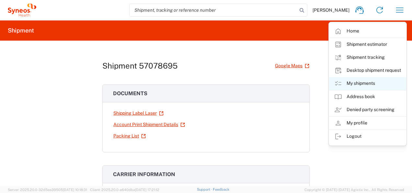
click at [369, 81] on link "My shipments" at bounding box center [367, 83] width 77 height 13
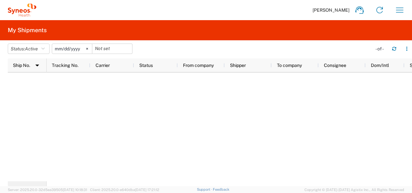
click at [73, 49] on input "[DATE]" at bounding box center [72, 49] width 40 height 10
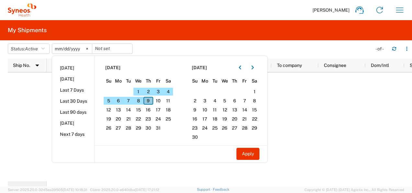
click at [153, 102] on span "9" at bounding box center [149, 101] width 10 height 8
click at [152, 99] on span "9" at bounding box center [149, 101] width 10 height 8
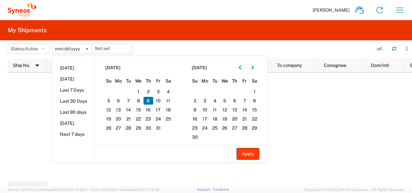
click at [247, 155] on button "Apply" at bounding box center [248, 153] width 23 height 12
type input "[DATE]"
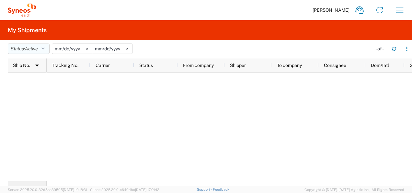
click at [32, 50] on span "Active" at bounding box center [31, 48] width 13 height 5
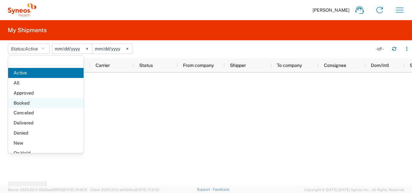
click at [28, 101] on span "Booked" at bounding box center [46, 103] width 76 height 10
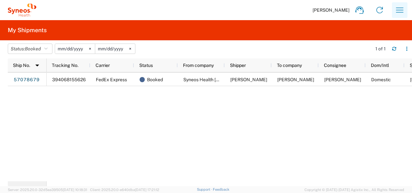
click at [403, 10] on icon "button" at bounding box center [399, 9] width 7 height 5
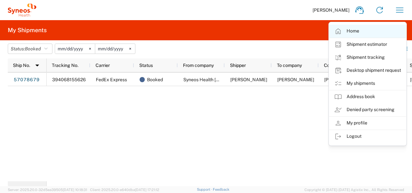
click at [369, 29] on link "Home" at bounding box center [367, 31] width 77 height 13
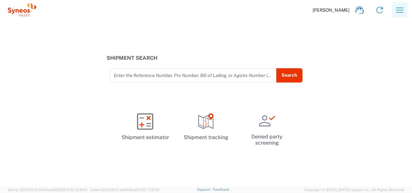
click at [401, 8] on icon "button" at bounding box center [399, 9] width 7 height 5
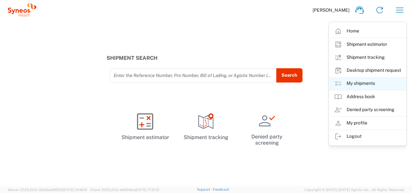
click at [365, 82] on link "My shipments" at bounding box center [367, 83] width 77 height 13
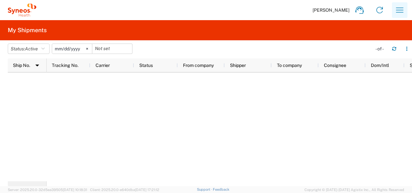
click at [399, 9] on icon "button" at bounding box center [400, 10] width 10 height 10
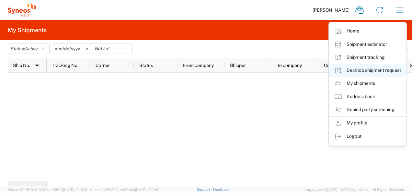
click at [382, 67] on link "Desktop shipment request" at bounding box center [367, 70] width 77 height 13
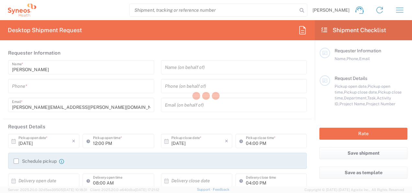
type input "8480"
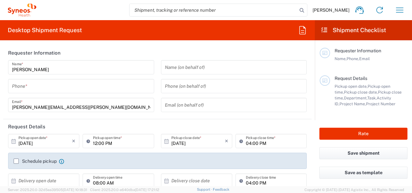
click at [62, 80] on input "tel" at bounding box center [81, 85] width 138 height 11
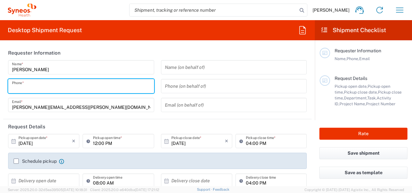
type input "0766479269"
type input "[EMAIL_ADDRESS][DOMAIN_NAME]"
type input "Syneos Health [GEOGRAPHIC_DATA]"
type input "0766479269"
type input "[PERSON_NAME]"
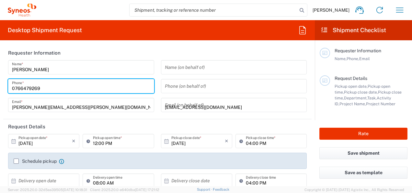
type input "[STREET_ADDRESS]"
type input "Sector 5"
type input "050861"
type input "[PHONE_NUMBER]"
type input "[PERSON_NAME][EMAIL_ADDRESS][DOMAIN_NAME]"
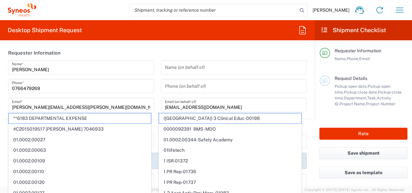
click at [158, 93] on div "Name (on behalf of) Phone (on behalf of) [EMAIL_ADDRESS][DOMAIN_NAME] Email (on…" at bounding box center [234, 88] width 153 height 56
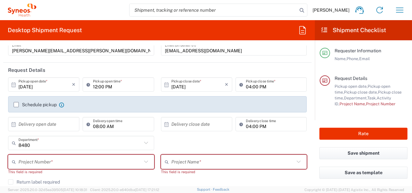
scroll to position [32, 0]
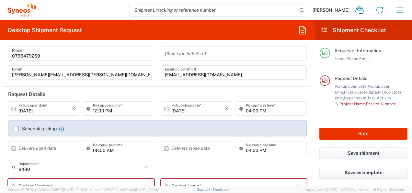
click at [110, 112] on input "12:00 PM" at bounding box center [121, 108] width 57 height 11
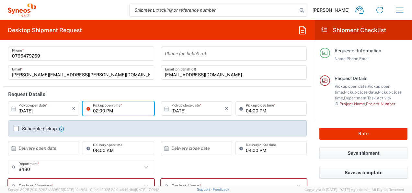
click at [122, 110] on input "02:00 PM" at bounding box center [121, 108] width 57 height 11
type input "02:00 PM"
drag, startPoint x: 51, startPoint y: 116, endPoint x: 35, endPoint y: 124, distance: 18.1
click at [52, 117] on div "[DATE] × Pickup open date * Cancel Apply" at bounding box center [43, 110] width 75 height 19
click at [22, 128] on label "Schedule pickup" at bounding box center [35, 128] width 43 height 5
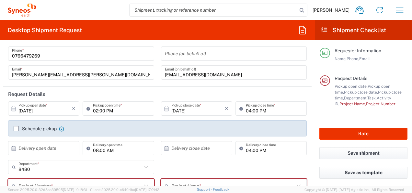
click at [16, 128] on input "Schedule pickup" at bounding box center [16, 128] width 0 height 0
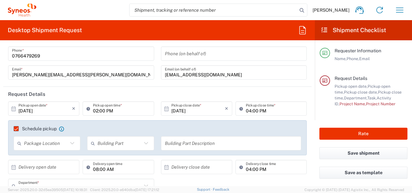
drag, startPoint x: 50, startPoint y: 140, endPoint x: 53, endPoint y: 143, distance: 4.0
click at [50, 141] on input "text" at bounding box center [46, 142] width 44 height 11
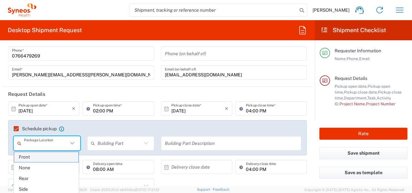
click at [54, 158] on span "Front" at bounding box center [46, 157] width 64 height 10
type input "Front"
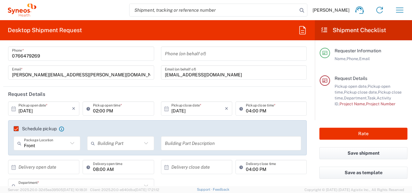
click at [123, 145] on input "text" at bounding box center [120, 142] width 44 height 11
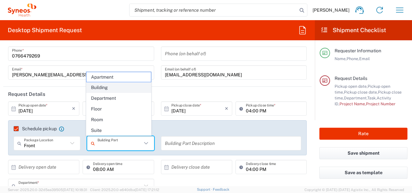
click at [107, 89] on span "Building" at bounding box center [119, 87] width 64 height 10
type input "Building"
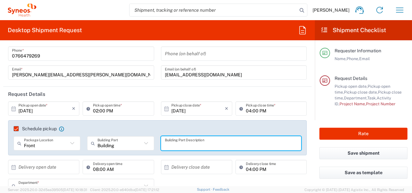
click at [175, 143] on input "text" at bounding box center [231, 142] width 133 height 11
type input "Reception"
click at [28, 161] on input "text" at bounding box center [44, 166] width 53 height 11
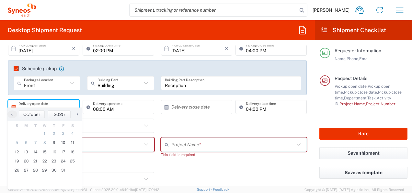
scroll to position [97, 0]
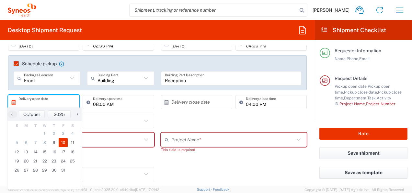
drag, startPoint x: 61, startPoint y: 144, endPoint x: 66, endPoint y: 139, distance: 6.9
click at [62, 143] on span "10" at bounding box center [63, 142] width 9 height 9
type input "[DATE]"
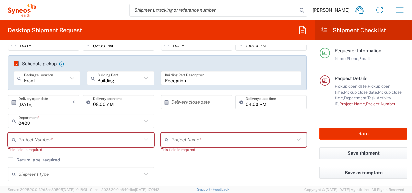
click at [199, 100] on input "text" at bounding box center [197, 101] width 53 height 11
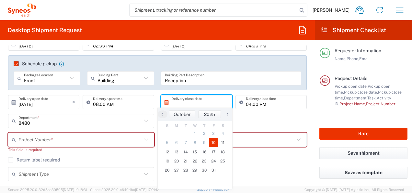
click at [212, 142] on span "10" at bounding box center [213, 142] width 9 height 9
type input "[DATE]"
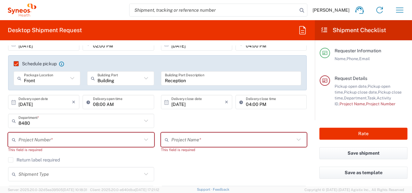
click at [47, 139] on input "text" at bounding box center [79, 139] width 123 height 11
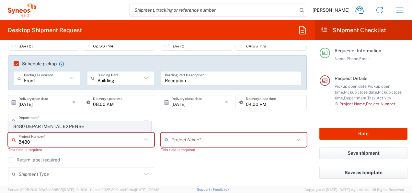
click at [63, 127] on span "8480 DEPARTMENTAL EXPENSE" at bounding box center [80, 126] width 142 height 10
type input "8480 DEPARTMENTAL EXPENSE"
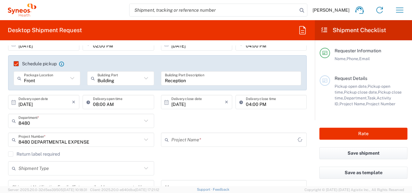
type input "8480 DEPARTMENTAL EXPENSE"
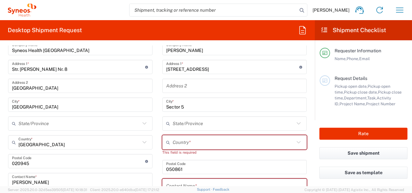
scroll to position [227, 0]
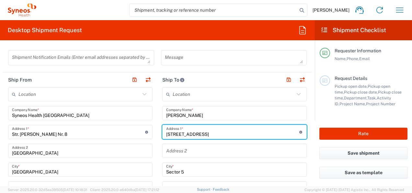
drag, startPoint x: 260, startPoint y: 135, endPoint x: 140, endPoint y: 137, distance: 119.9
paste input "str. Elev [PERSON_NAME] nr 2 bl 49 sc 2 ap 46"
type input "str. Elev [PERSON_NAME] nr 2 bl 49 sc 2 ap 46"
click at [191, 169] on input "Sector 5" at bounding box center [234, 169] width 137 height 11
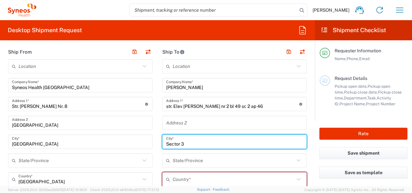
scroll to position [292, 0]
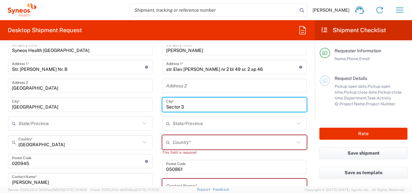
type input "Sector 3"
click at [203, 143] on input "text" at bounding box center [234, 141] width 122 height 11
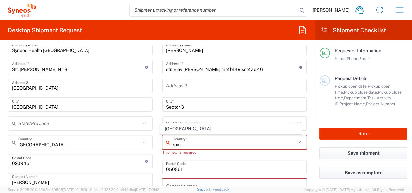
click at [170, 128] on span "[GEOGRAPHIC_DATA]" at bounding box center [230, 128] width 141 height 10
type input "[GEOGRAPHIC_DATA]"
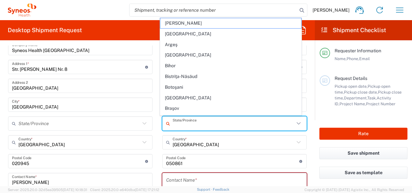
click at [203, 123] on input "text" at bounding box center [234, 123] width 122 height 11
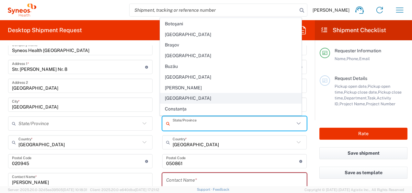
scroll to position [65, 0]
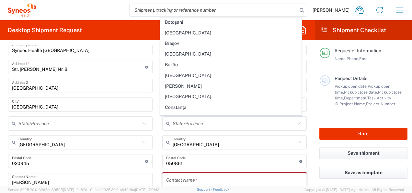
click at [176, 52] on span "[GEOGRAPHIC_DATA]" at bounding box center [230, 54] width 141 height 10
type input "[GEOGRAPHIC_DATA]"
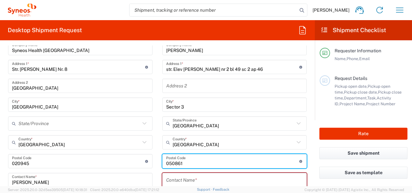
drag, startPoint x: 187, startPoint y: 162, endPoint x: 153, endPoint y: 164, distance: 34.1
click at [148, 162] on div "Ship From Location [PERSON_NAME] LLC-[GEOGRAPHIC_DATA] [GEOGRAPHIC_DATA] [GEOGR…" at bounding box center [157, 170] width 309 height 327
paste input "051768"
type input "051768"
click at [197, 180] on input "text" at bounding box center [234, 179] width 137 height 11
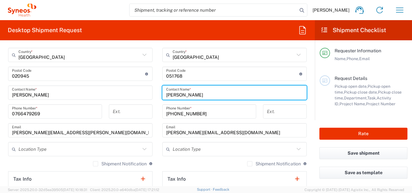
scroll to position [357, 0]
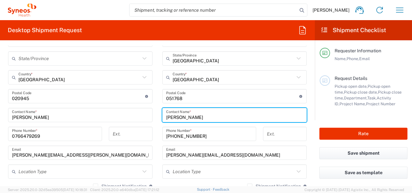
type input "[PERSON_NAME]"
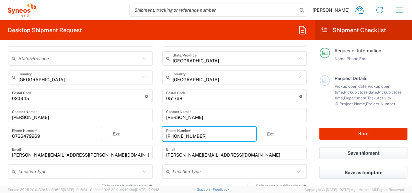
drag, startPoint x: 200, startPoint y: 135, endPoint x: 146, endPoint y: 134, distance: 54.1
click at [146, 134] on div "Ship From Location [PERSON_NAME] LLC-[GEOGRAPHIC_DATA] [GEOGRAPHIC_DATA] [GEOGR…" at bounding box center [157, 106] width 309 height 327
paste input "0749111398"
type input "0749111398"
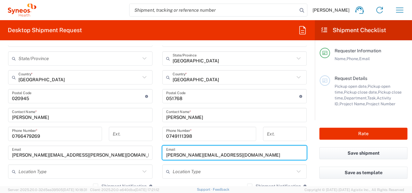
drag, startPoint x: 220, startPoint y: 155, endPoint x: 158, endPoint y: 154, distance: 62.6
click at [158, 154] on main "Location [PERSON_NAME] LLC-[GEOGRAPHIC_DATA] [GEOGRAPHIC_DATA] [GEOGRAPHIC_DATA…" at bounding box center [235, 93] width 154 height 272
paste input "[EMAIL_ADDRESS][PERSON_NAME]"
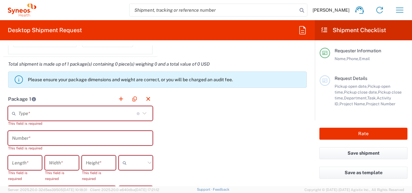
scroll to position [583, 0]
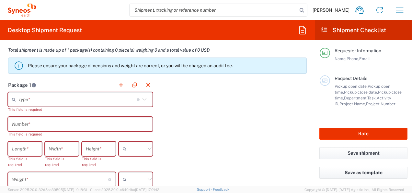
type input "[EMAIL_ADDRESS][PERSON_NAME][DOMAIN_NAME]"
click at [142, 97] on icon at bounding box center [144, 99] width 8 height 8
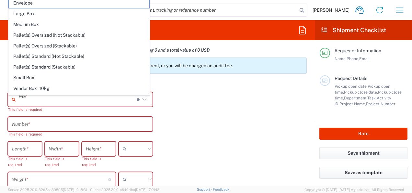
scroll to position [519, 0]
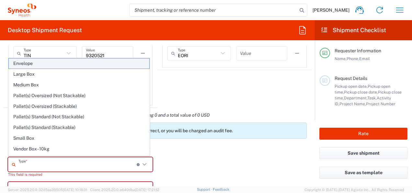
click at [52, 62] on span "Envelope" at bounding box center [79, 63] width 141 height 10
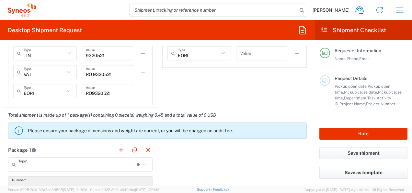
type input "Envelope"
type input "1"
type input "9.5"
type input "12.5"
type input "0.25"
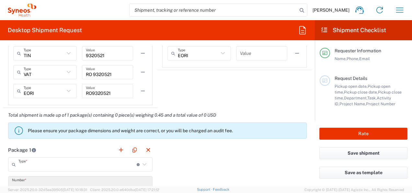
type input "in"
type input "0.45"
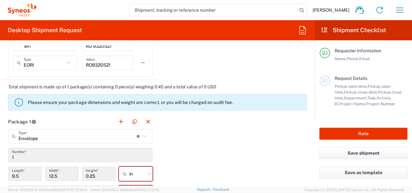
scroll to position [648, 0]
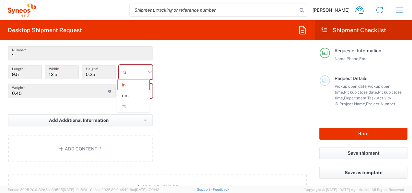
click at [135, 70] on input "text" at bounding box center [137, 72] width 16 height 10
click at [133, 84] on span "in" at bounding box center [134, 85] width 32 height 10
click at [137, 73] on input "text" at bounding box center [137, 72] width 16 height 10
click at [135, 82] on span "cm" at bounding box center [134, 85] width 32 height 10
type input "24.13"
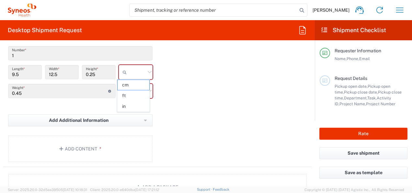
type input "31.75"
type input "0.64"
type input "cm"
click at [135, 89] on input "text" at bounding box center [137, 91] width 16 height 10
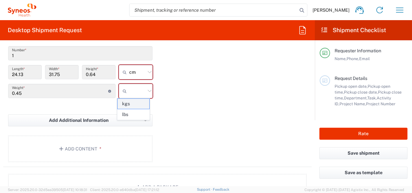
click at [134, 105] on span "kgs" at bounding box center [134, 104] width 32 height 10
type input "kgs"
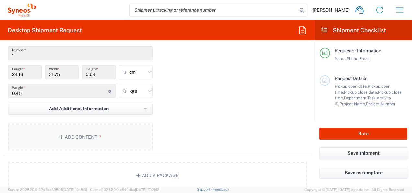
click at [110, 132] on button "Add Content *" at bounding box center [80, 136] width 145 height 27
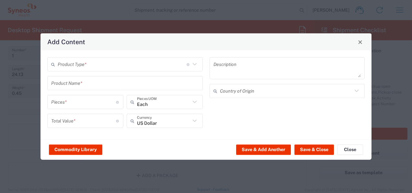
click at [101, 65] on input "text" at bounding box center [122, 63] width 129 height 11
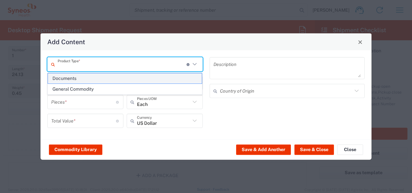
click at [76, 77] on span "Documents" at bounding box center [125, 78] width 154 height 10
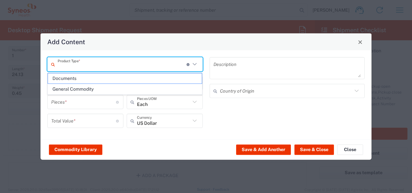
type input "Documents"
type input "1"
type textarea "Documents"
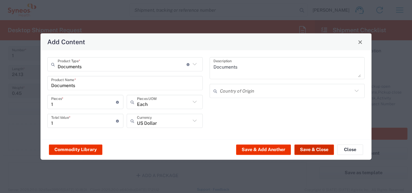
click at [316, 151] on button "Save & Close" at bounding box center [315, 149] width 40 height 10
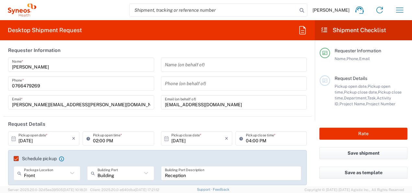
scroll to position [0, 0]
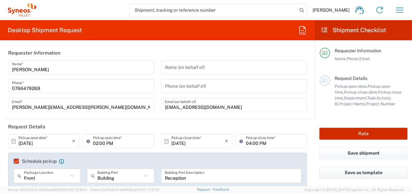
click at [381, 135] on button "Rate" at bounding box center [364, 133] width 88 height 12
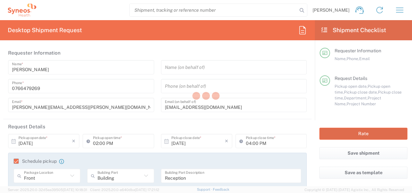
type input "8480 DEPARTMENTAL EXPENSE"
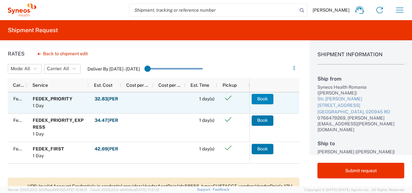
click at [265, 98] on button "Book" at bounding box center [263, 99] width 22 height 10
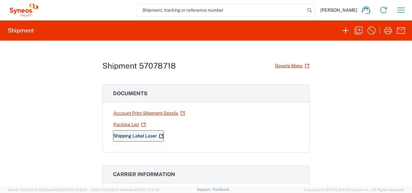
click at [161, 138] on link "Shipping Label Laser" at bounding box center [138, 135] width 51 height 11
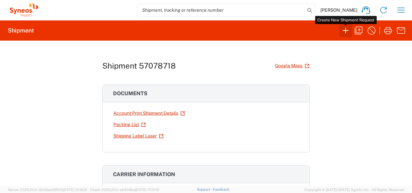
click at [347, 32] on icon "button" at bounding box center [346, 30] width 10 height 10
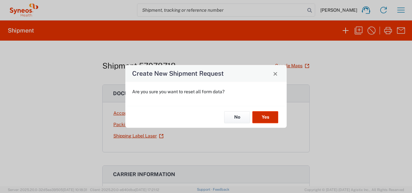
click at [264, 119] on button "Yes" at bounding box center [265, 117] width 26 height 12
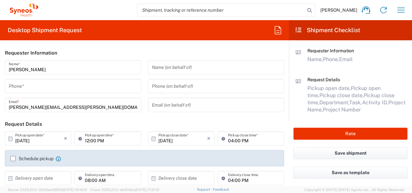
click at [76, 87] on input "tel" at bounding box center [73, 85] width 129 height 11
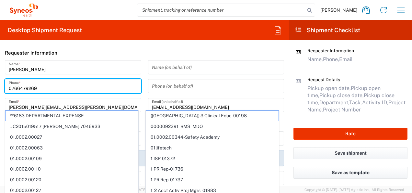
click at [145, 102] on div "Name (on behalf of) Phone (on behalf of) [EMAIL_ADDRESS][DOMAIN_NAME] Email (on…" at bounding box center [216, 88] width 143 height 56
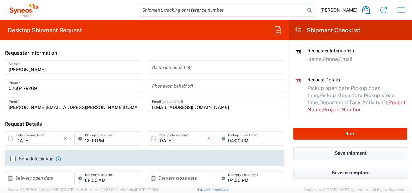
click at [88, 140] on input "12:00 PM" at bounding box center [111, 138] width 52 height 11
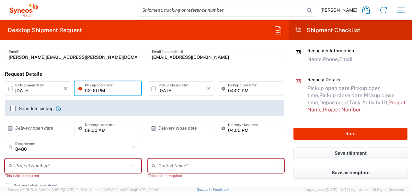
scroll to position [65, 0]
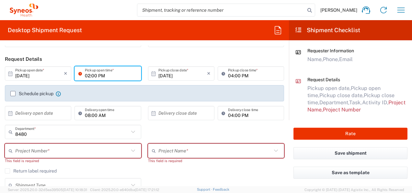
click at [25, 93] on label "Schedule pickup" at bounding box center [31, 93] width 43 height 5
click at [13, 93] on input "Schedule pickup" at bounding box center [13, 93] width 0 height 0
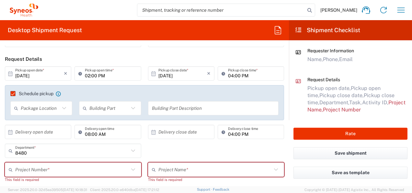
click at [48, 107] on input "text" at bounding box center [40, 107] width 39 height 11
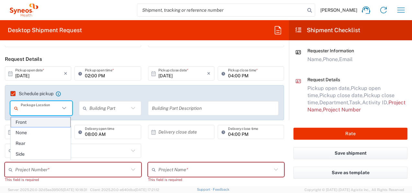
click at [47, 121] on span "Front" at bounding box center [41, 122] width 60 height 10
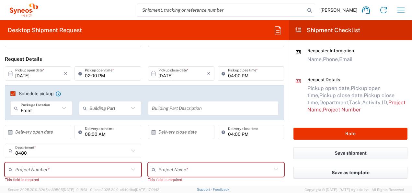
click at [106, 106] on input "text" at bounding box center [108, 107] width 39 height 11
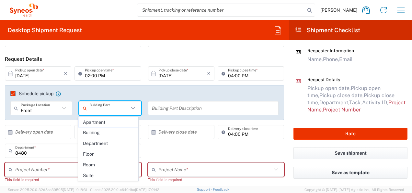
click at [103, 121] on span "Apartment" at bounding box center [108, 122] width 60 height 10
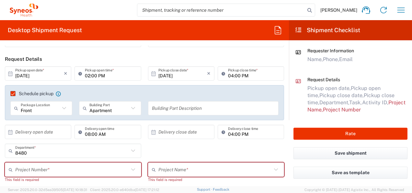
click at [112, 106] on input "Apartment" at bounding box center [108, 107] width 39 height 11
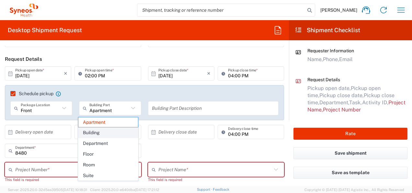
click at [108, 135] on span "Building" at bounding box center [108, 132] width 60 height 10
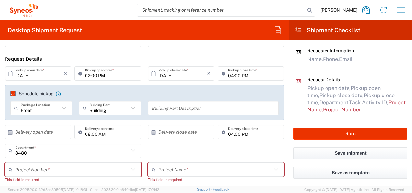
click at [176, 108] on input "text" at bounding box center [213, 107] width 123 height 11
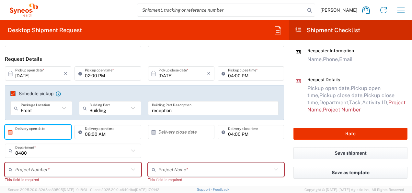
click at [55, 136] on input "text" at bounding box center [39, 131] width 49 height 11
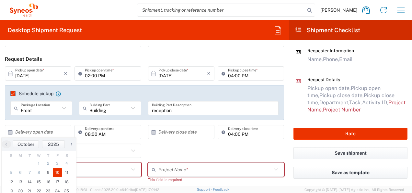
click at [56, 172] on span "10" at bounding box center [57, 172] width 9 height 9
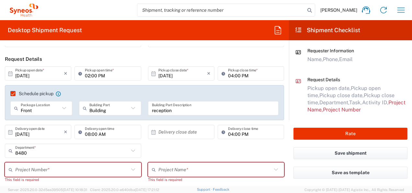
click at [169, 132] on input "text" at bounding box center [182, 131] width 49 height 11
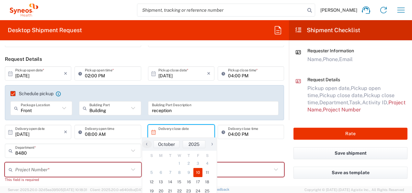
click at [199, 175] on span "10" at bounding box center [197, 172] width 9 height 9
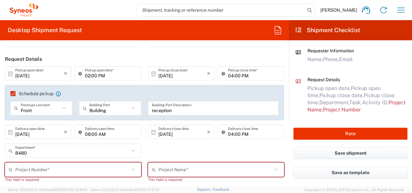
click at [53, 170] on input "text" at bounding box center [72, 169] width 114 height 11
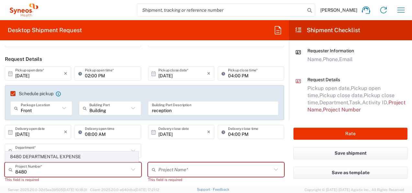
click at [66, 158] on span "8480 DEPARTMENTAL EXPENSE" at bounding box center [72, 156] width 133 height 10
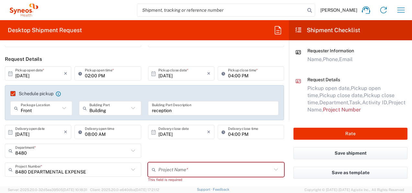
click at [188, 169] on input "text" at bounding box center [215, 169] width 114 height 11
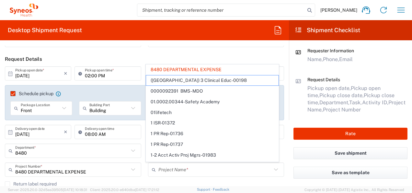
click at [141, 170] on div "8480 DEPARTMENTAL EXPENSE Project Number * 8480 DEPARTMENTAL EXPENSE" at bounding box center [73, 171] width 143 height 19
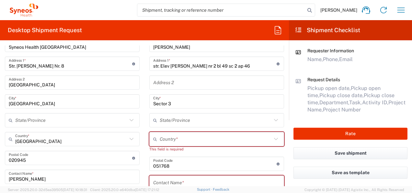
scroll to position [227, 0]
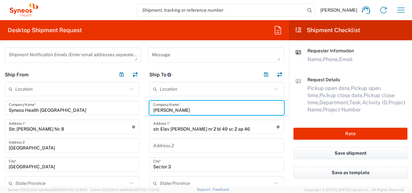
drag, startPoint x: 204, startPoint y: 110, endPoint x: 151, endPoint y: 110, distance: 53.2
click at [153, 110] on input "[PERSON_NAME]" at bounding box center [216, 107] width 127 height 11
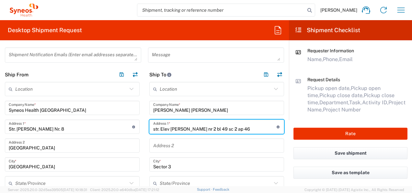
drag, startPoint x: 256, startPoint y: 128, endPoint x: 125, endPoint y: 129, distance: 131.3
paste input "[PERSON_NAME] no. 40, district 5"
drag, startPoint x: 233, startPoint y: 127, endPoint x: 205, endPoint y: 127, distance: 27.9
click at [205, 127] on input "[PERSON_NAME] no. 40, district 5" at bounding box center [214, 126] width 123 height 11
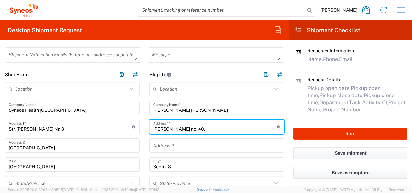
click at [170, 165] on input "Sector 3" at bounding box center [216, 163] width 127 height 11
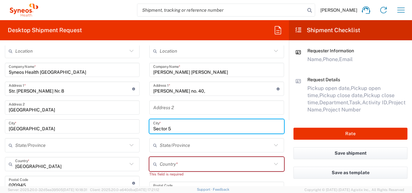
scroll to position [292, 0]
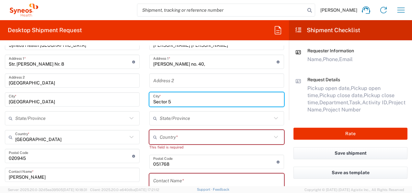
click at [181, 137] on input "text" at bounding box center [216, 136] width 112 height 11
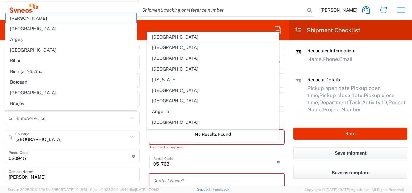
click at [191, 152] on div "Location [PERSON_NAME] LLC-[GEOGRAPHIC_DATA] [GEOGRAPHIC_DATA] [GEOGRAPHIC_DATA…" at bounding box center [216, 157] width 135 height 281
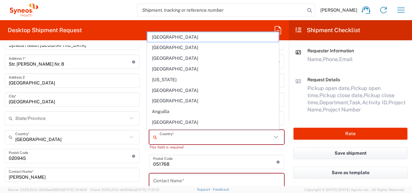
click at [167, 137] on input "text" at bounding box center [216, 136] width 112 height 11
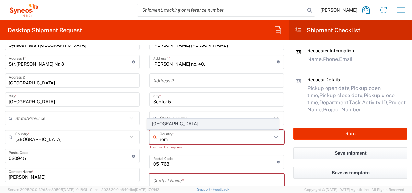
click at [162, 124] on span "[GEOGRAPHIC_DATA]" at bounding box center [212, 124] width 131 height 10
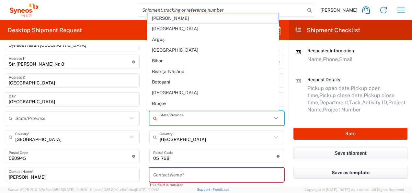
click at [167, 118] on input "text" at bounding box center [216, 117] width 112 height 11
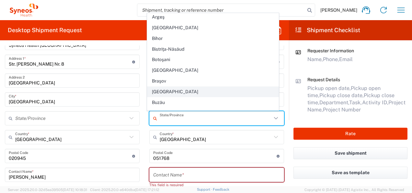
scroll to position [32, 0]
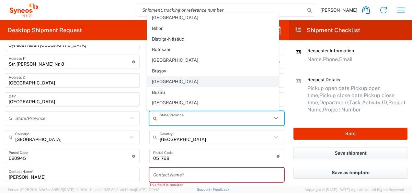
click at [163, 79] on span "[GEOGRAPHIC_DATA]" at bounding box center [212, 81] width 131 height 10
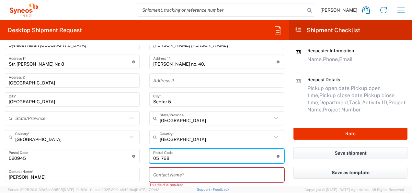
drag, startPoint x: 181, startPoint y: 159, endPoint x: 132, endPoint y: 156, distance: 49.0
click at [132, 156] on div "Ship From Location [PERSON_NAME] LLC-[GEOGRAPHIC_DATA] [GEOGRAPHIC_DATA] [GEOGR…" at bounding box center [144, 163] width 289 height 322
paste input "051077"
click at [179, 173] on input "text" at bounding box center [216, 174] width 127 height 11
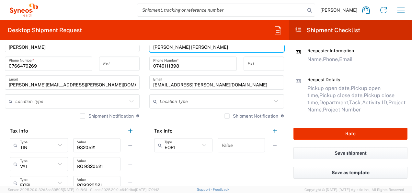
scroll to position [389, 0]
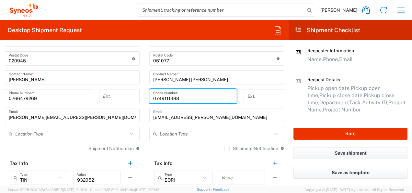
drag, startPoint x: 179, startPoint y: 100, endPoint x: 135, endPoint y: 100, distance: 43.4
click at [135, 100] on div "Ship From Location [PERSON_NAME] LLC-[GEOGRAPHIC_DATA] [GEOGRAPHIC_DATA] [GEOGR…" at bounding box center [144, 66] width 289 height 322
paste input "59019592"
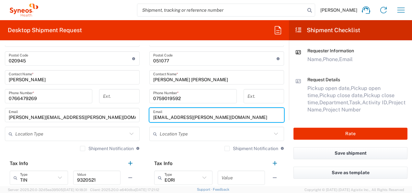
drag, startPoint x: 220, startPoint y: 116, endPoint x: 132, endPoint y: 117, distance: 88.2
click at [132, 117] on div "Ship From Location [PERSON_NAME] LLC-[GEOGRAPHIC_DATA] [GEOGRAPHIC_DATA] [GEOGR…" at bounding box center [144, 66] width 289 height 322
paste input "[EMAIL_ADDRESS]"
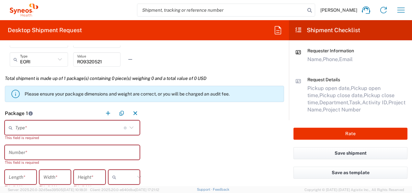
scroll to position [551, 0]
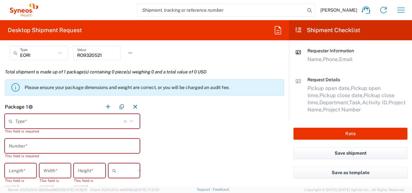
click at [130, 117] on icon at bounding box center [131, 121] width 8 height 8
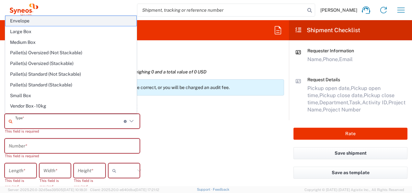
click at [41, 23] on span "Envelope" at bounding box center [71, 21] width 131 height 10
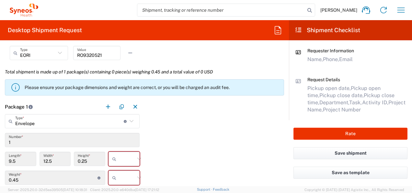
click at [121, 159] on input "text" at bounding box center [127, 158] width 16 height 10
click at [115, 134] on span "cm" at bounding box center [121, 134] width 29 height 10
click at [127, 178] on input "text" at bounding box center [127, 177] width 16 height 10
click at [121, 152] on span "kgs" at bounding box center [121, 153] width 29 height 10
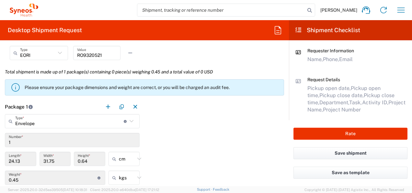
scroll to position [616, 0]
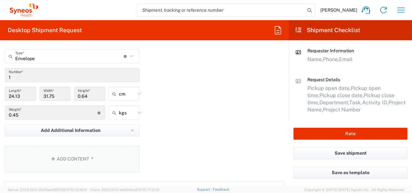
click at [105, 153] on button "Add Content *" at bounding box center [72, 158] width 135 height 27
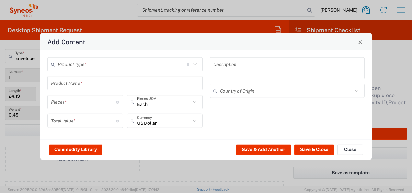
click at [78, 65] on input "text" at bounding box center [122, 63] width 129 height 11
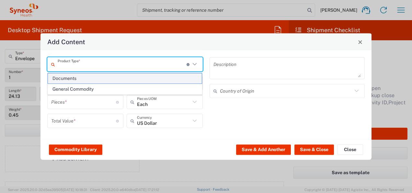
click at [75, 76] on span "Documents" at bounding box center [125, 78] width 154 height 10
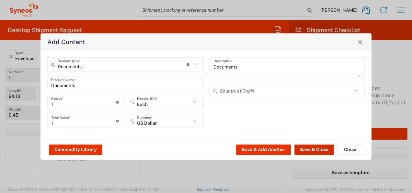
click at [321, 149] on button "Save & Close" at bounding box center [315, 149] width 40 height 10
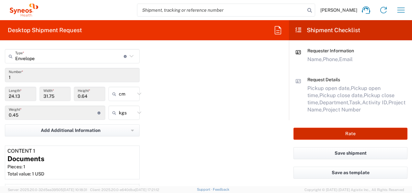
click at [362, 134] on button "Rate" at bounding box center [351, 133] width 114 height 12
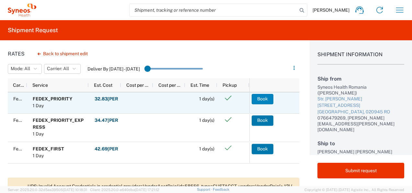
click at [268, 100] on button "Book" at bounding box center [263, 99] width 22 height 10
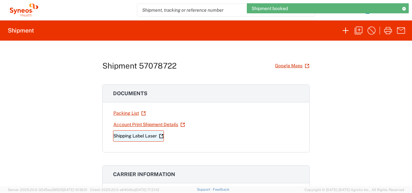
click at [160, 136] on icon at bounding box center [161, 136] width 5 height 5
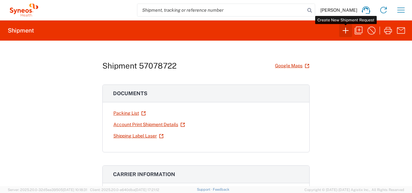
click at [347, 32] on icon "button" at bounding box center [346, 30] width 10 height 10
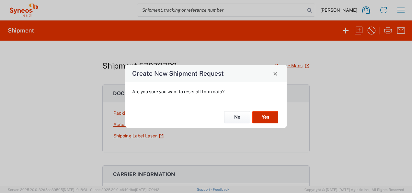
click at [273, 118] on button "Yes" at bounding box center [265, 117] width 26 height 12
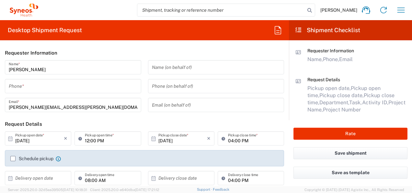
click at [42, 86] on input "tel" at bounding box center [73, 85] width 129 height 11
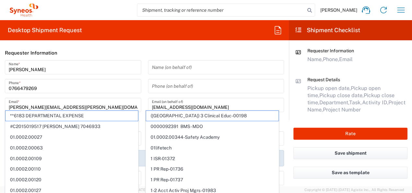
click at [145, 101] on div "Name (on behalf of) Phone (on behalf of) [EMAIL_ADDRESS][DOMAIN_NAME] Email (on…" at bounding box center [216, 88] width 143 height 56
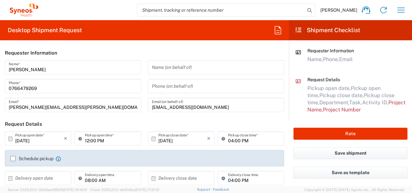
click at [105, 141] on input "12:00 PM" at bounding box center [111, 138] width 52 height 11
click at [25, 158] on label "Schedule pickup" at bounding box center [31, 158] width 43 height 5
click at [13, 158] on input "Schedule pickup" at bounding box center [13, 158] width 0 height 0
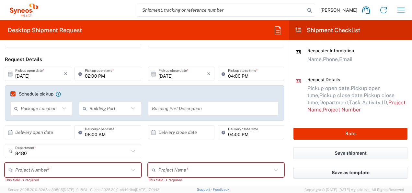
scroll to position [65, 0]
click at [61, 109] on icon at bounding box center [64, 108] width 8 height 8
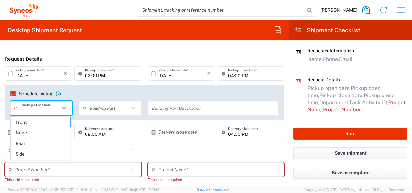
drag, startPoint x: 43, startPoint y: 123, endPoint x: 57, endPoint y: 121, distance: 14.0
click at [43, 123] on span "Front" at bounding box center [41, 122] width 60 height 10
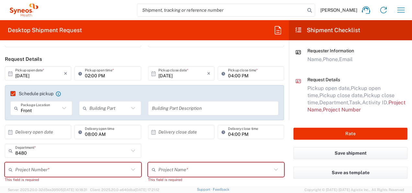
click at [115, 108] on input "text" at bounding box center [108, 107] width 39 height 11
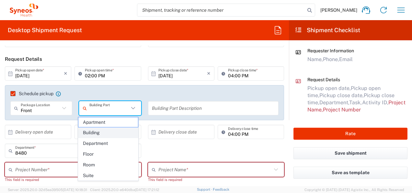
click at [111, 133] on span "Building" at bounding box center [108, 132] width 60 height 10
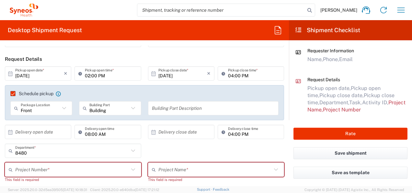
click at [189, 105] on input "text" at bounding box center [213, 107] width 123 height 11
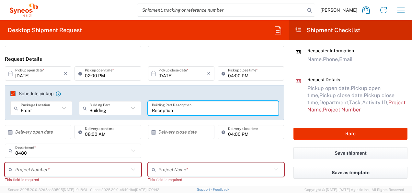
click at [39, 130] on input "text" at bounding box center [39, 131] width 49 height 11
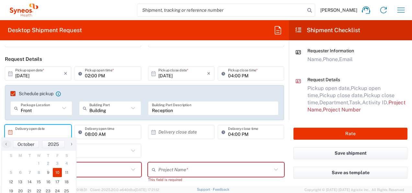
click at [58, 172] on span "10" at bounding box center [57, 172] width 9 height 9
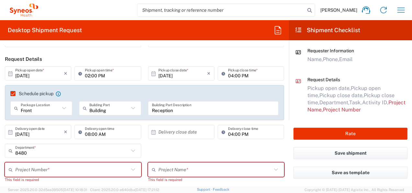
click at [168, 134] on input "text" at bounding box center [182, 131] width 49 height 11
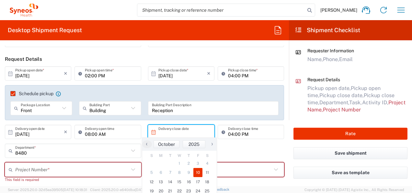
click at [200, 171] on span "10" at bounding box center [197, 172] width 9 height 9
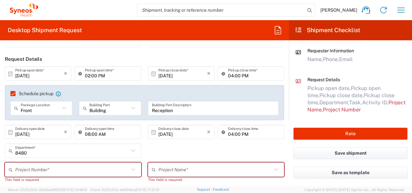
click at [93, 169] on input "text" at bounding box center [72, 169] width 114 height 11
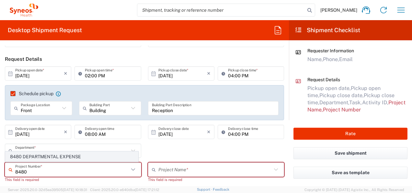
click at [80, 157] on span "8480 DEPARTMENTAL EXPENSE" at bounding box center [72, 156] width 133 height 10
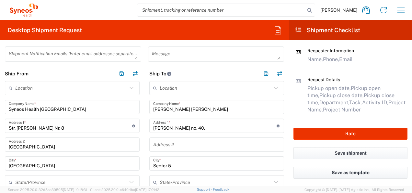
scroll to position [227, 0]
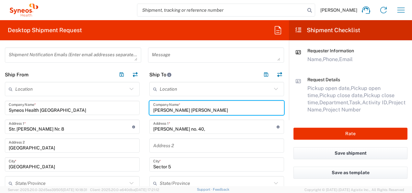
drag, startPoint x: 206, startPoint y: 110, endPoint x: 116, endPoint y: 107, distance: 90.1
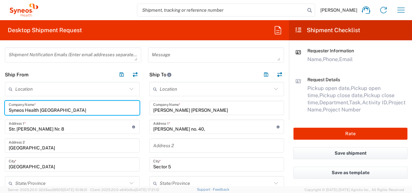
click at [116, 107] on input "Syneos Health [GEOGRAPHIC_DATA]" at bounding box center [72, 107] width 127 height 11
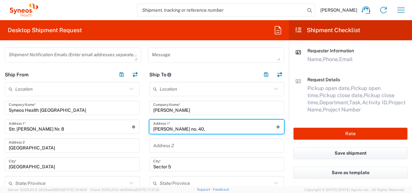
drag, startPoint x: 219, startPoint y: 130, endPoint x: 148, endPoint y: 132, distance: 70.7
click at [149, 132] on div "[PERSON_NAME] no. 40, Address 1 * For cross streets use street names with '&' o…" at bounding box center [216, 126] width 135 height 14
paste input "Str Economu Cezarescu [STREET_ADDRESS]"
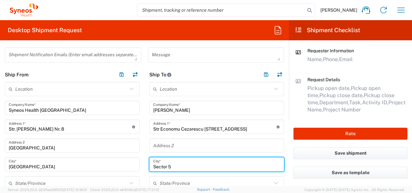
click at [173, 166] on input "Sector 5" at bounding box center [216, 163] width 127 height 11
drag, startPoint x: 178, startPoint y: 167, endPoint x: 152, endPoint y: 167, distance: 26.6
click at [153, 167] on input "Sector 5" at bounding box center [216, 163] width 127 height 11
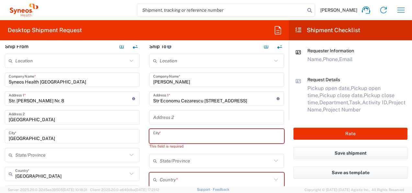
scroll to position [292, 0]
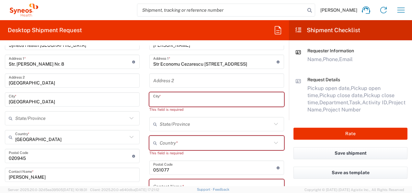
click at [179, 144] on input "text" at bounding box center [216, 142] width 112 height 11
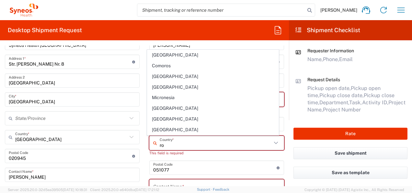
click at [158, 129] on span "[GEOGRAPHIC_DATA]" at bounding box center [212, 129] width 131 height 10
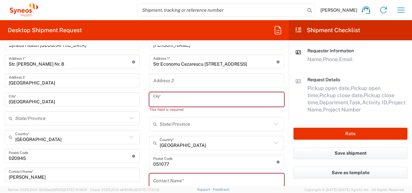
click at [167, 103] on input "text" at bounding box center [216, 99] width 127 height 11
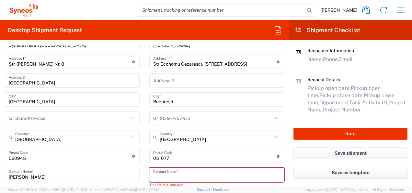
click at [174, 176] on input "text" at bounding box center [216, 174] width 127 height 11
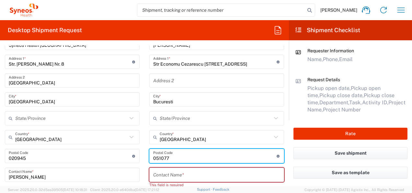
drag, startPoint x: 172, startPoint y: 158, endPoint x: 115, endPoint y: 156, distance: 57.4
click at [115, 156] on div "Ship From Location [PERSON_NAME] LLC-[GEOGRAPHIC_DATA] [GEOGRAPHIC_DATA] [GEOGR…" at bounding box center [144, 163] width 289 height 322
paste input "060754"
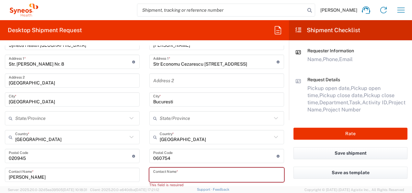
click at [167, 171] on input "text" at bounding box center [216, 174] width 127 height 11
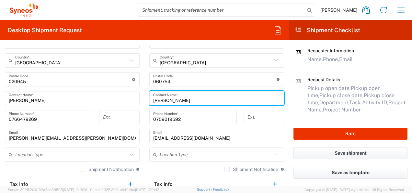
scroll to position [389, 0]
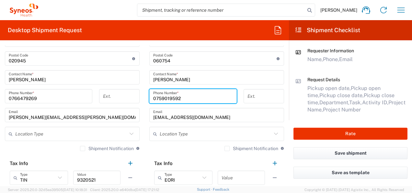
drag, startPoint x: 182, startPoint y: 99, endPoint x: 130, endPoint y: 99, distance: 52.8
click at [130, 99] on div "Ship From Location [PERSON_NAME] LLC-[GEOGRAPHIC_DATA] [GEOGRAPHIC_DATA] [GEOGR…" at bounding box center [144, 66] width 289 height 322
paste input "[PHONE_NUMBER]"
click at [198, 134] on input "text" at bounding box center [216, 133] width 112 height 11
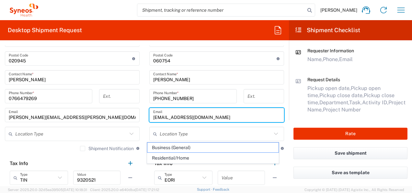
click at [207, 118] on input "[EMAIL_ADDRESS][DOMAIN_NAME]" at bounding box center [216, 114] width 127 height 11
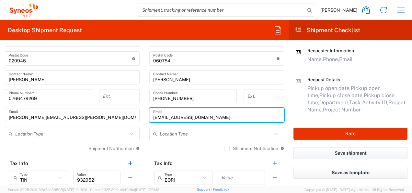
drag, startPoint x: 206, startPoint y: 118, endPoint x: 155, endPoint y: 134, distance: 53.9
click at [121, 123] on div "Ship From Location [PERSON_NAME] LLC-[GEOGRAPHIC_DATA] [GEOGRAPHIC_DATA] [GEOGR…" at bounding box center [144, 66] width 289 height 322
paste input "[PERSON_NAME].chiris"
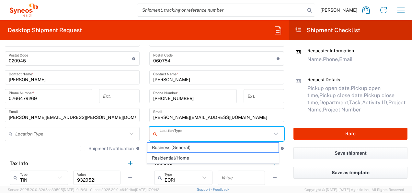
click at [196, 137] on input "text" at bounding box center [216, 133] width 112 height 11
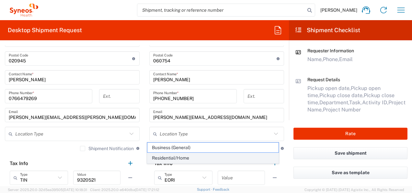
click at [184, 156] on span "Residential/Home" at bounding box center [212, 158] width 131 height 10
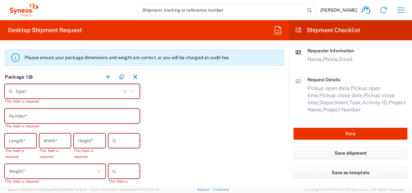
scroll to position [583, 0]
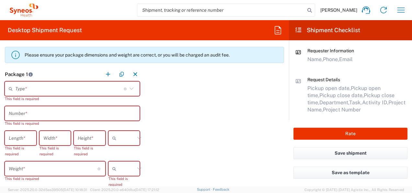
click at [130, 89] on icon at bounding box center [131, 88] width 8 height 8
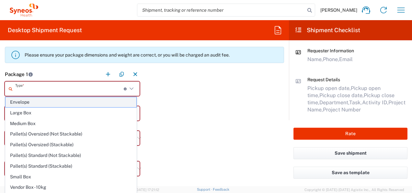
click at [56, 101] on span "Envelope" at bounding box center [71, 102] width 131 height 10
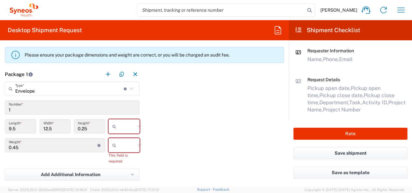
click at [121, 126] on input "text" at bounding box center [127, 126] width 16 height 10
click at [119, 149] on span "cm" at bounding box center [121, 150] width 29 height 10
click at [124, 144] on input "text" at bounding box center [127, 145] width 16 height 10
click at [128, 160] on span "kgs" at bounding box center [121, 158] width 29 height 10
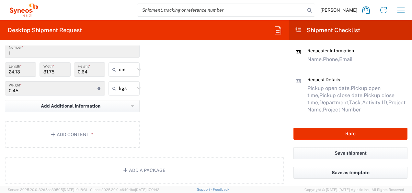
scroll to position [681, 0]
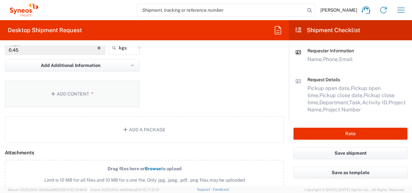
click at [110, 98] on button "Add Content *" at bounding box center [72, 93] width 135 height 27
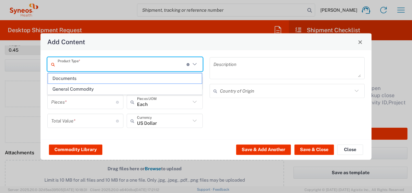
click at [170, 66] on input "text" at bounding box center [122, 63] width 129 height 11
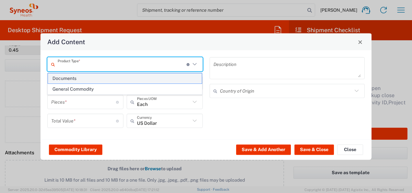
click at [96, 78] on span "Documents" at bounding box center [125, 78] width 154 height 10
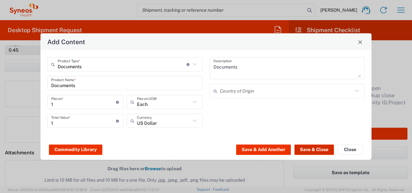
click at [322, 150] on button "Save & Close" at bounding box center [315, 149] width 40 height 10
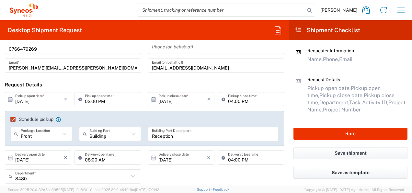
scroll to position [32, 0]
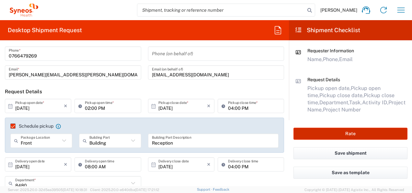
click at [386, 132] on button "Rate" at bounding box center [351, 133] width 114 height 12
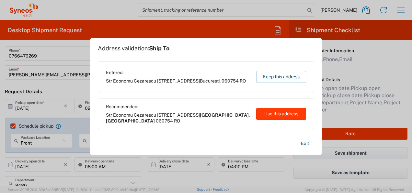
click at [288, 112] on button "Use this address" at bounding box center [281, 114] width 50 height 12
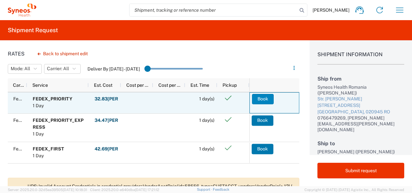
click at [261, 100] on button "Book" at bounding box center [263, 99] width 22 height 10
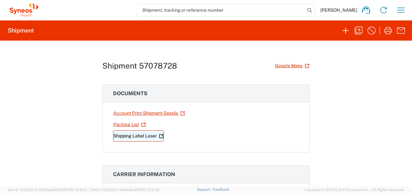
click at [160, 134] on icon at bounding box center [161, 136] width 5 height 5
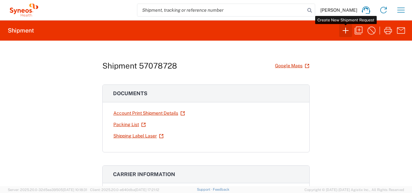
click at [346, 32] on icon "button" at bounding box center [346, 30] width 10 height 10
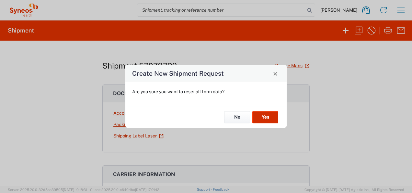
click at [274, 116] on button "Yes" at bounding box center [265, 117] width 26 height 12
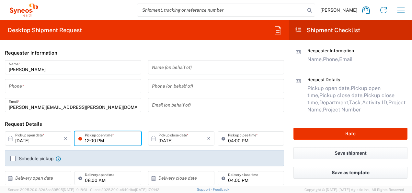
click at [87, 141] on input "12:00 PM" at bounding box center [111, 138] width 52 height 11
click at [42, 87] on input "tel" at bounding box center [73, 85] width 129 height 11
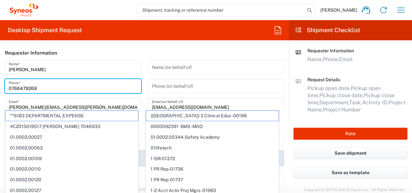
click at [141, 94] on div "[PERSON_NAME] Name * [PHONE_NUMBER] Phone * [PERSON_NAME][EMAIL_ADDRESS][PERSON…" at bounding box center [73, 88] width 143 height 56
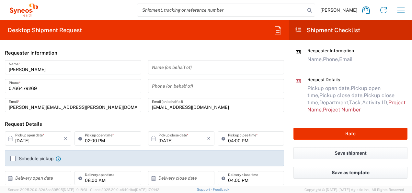
scroll to position [32, 0]
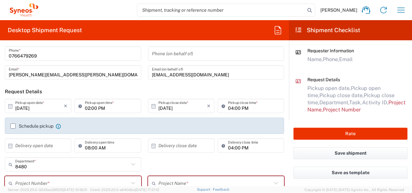
click at [51, 126] on label "Schedule pickup" at bounding box center [31, 125] width 43 height 5
click at [13, 126] on input "Schedule pickup" at bounding box center [13, 126] width 0 height 0
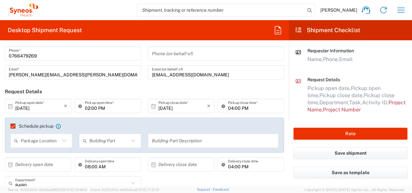
click at [49, 141] on input "text" at bounding box center [40, 140] width 39 height 11
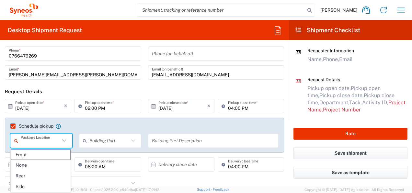
click at [35, 156] on span "Front" at bounding box center [41, 154] width 60 height 10
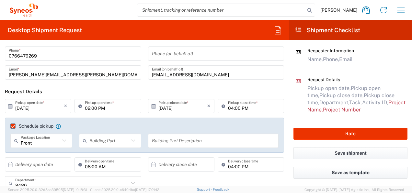
click at [109, 140] on input "text" at bounding box center [108, 140] width 39 height 11
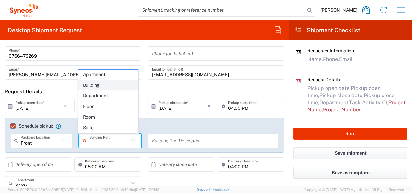
click at [102, 85] on span "Building" at bounding box center [108, 85] width 60 height 10
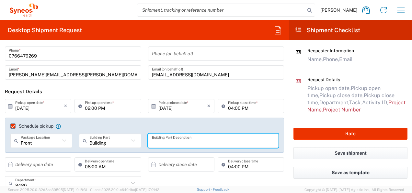
click at [191, 141] on input "text" at bounding box center [213, 140] width 123 height 11
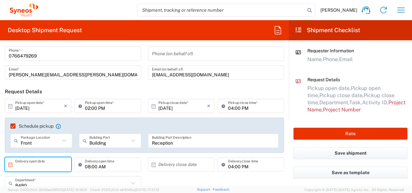
click at [50, 165] on input "text" at bounding box center [39, 163] width 49 height 11
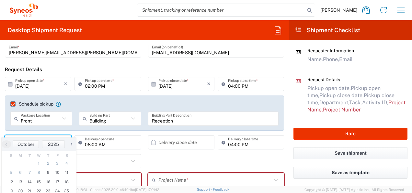
scroll to position [65, 0]
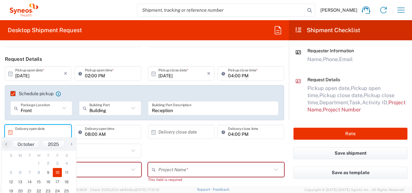
click at [57, 171] on span "10" at bounding box center [57, 172] width 9 height 9
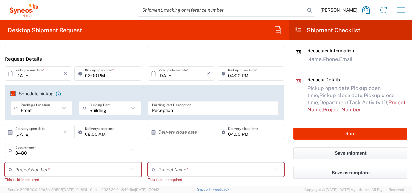
click at [182, 131] on input "text" at bounding box center [182, 131] width 49 height 11
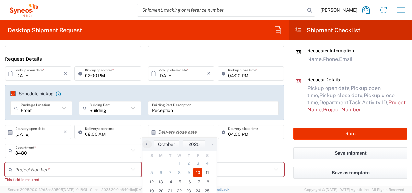
click at [200, 172] on span "10" at bounding box center [197, 172] width 9 height 9
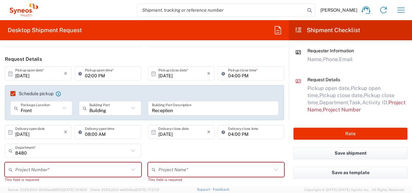
click at [39, 168] on input "text" at bounding box center [72, 169] width 114 height 11
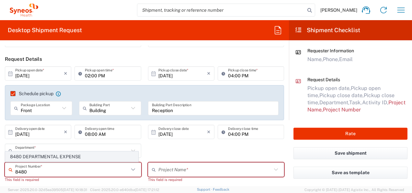
click at [48, 156] on span "8480 DEPARTMENTAL EXPENSE" at bounding box center [72, 156] width 133 height 10
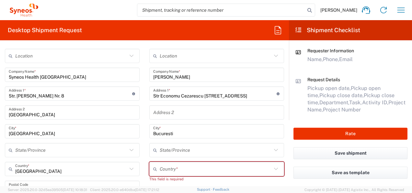
scroll to position [259, 0]
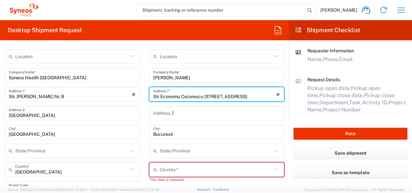
drag, startPoint x: 253, startPoint y: 96, endPoint x: 148, endPoint y: 94, distance: 104.4
click at [149, 94] on div "Str Economu Cezarescu 52 Bl C Sc 2 Ap 2809 Address 1 * For cross streets use st…" at bounding box center [216, 94] width 135 height 14
paste input "[STREET_ADDRESS][PERSON_NAME]"
drag, startPoint x: 230, startPoint y: 97, endPoint x: 213, endPoint y: 97, distance: 16.9
click at [213, 97] on input "[STREET_ADDRESS][PERSON_NAME]" at bounding box center [214, 93] width 123 height 11
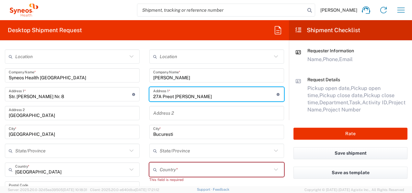
click at [160, 94] on input "27A Preot [PERSON_NAME]" at bounding box center [214, 93] width 123 height 11
drag, startPoint x: 159, startPoint y: 95, endPoint x: 149, endPoint y: 94, distance: 9.8
click at [149, 94] on div "[STREET_ADDRESS] Preot [PERSON_NAME] Address 1 * For cross streets use street n…" at bounding box center [216, 94] width 135 height 14
click at [223, 97] on input "Str. Preot [PERSON_NAME]" at bounding box center [214, 93] width 123 height 11
paste input "27A"
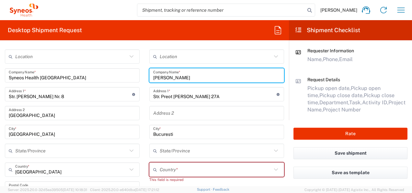
drag, startPoint x: 195, startPoint y: 77, endPoint x: 143, endPoint y: 77, distance: 52.2
click at [145, 77] on main "Location [PERSON_NAME] LLC-[GEOGRAPHIC_DATA] [GEOGRAPHIC_DATA] [GEOGRAPHIC_DATA…" at bounding box center [217, 189] width 145 height 281
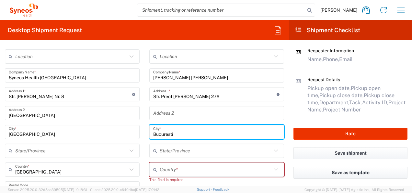
click at [184, 132] on input "Bucuresti" at bounding box center [216, 131] width 127 height 11
drag, startPoint x: 184, startPoint y: 132, endPoint x: 126, endPoint y: 132, distance: 58.0
click at [126, 132] on div "Ship From Location [PERSON_NAME] LLC-[GEOGRAPHIC_DATA] [GEOGRAPHIC_DATA] [GEOGR…" at bounding box center [144, 196] width 289 height 322
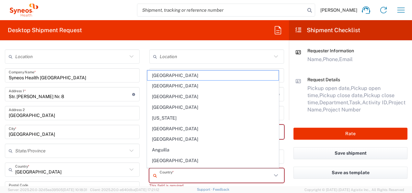
click at [179, 175] on input "text" at bounding box center [216, 175] width 112 height 11
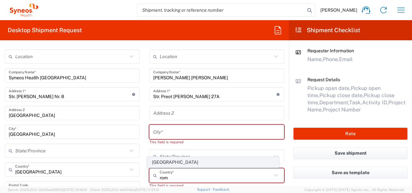
click at [165, 164] on span "[GEOGRAPHIC_DATA]" at bounding box center [212, 162] width 131 height 10
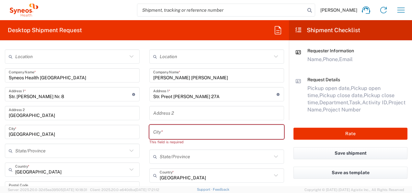
click at [169, 158] on input "text" at bounding box center [216, 156] width 112 height 11
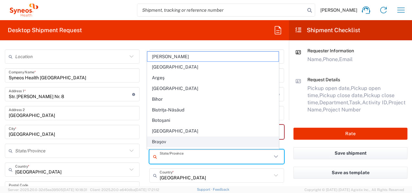
click at [165, 141] on span "Braşov" at bounding box center [212, 141] width 131 height 10
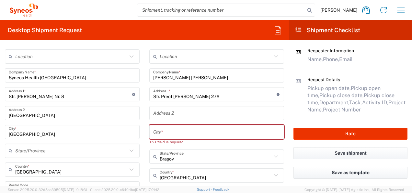
click at [167, 128] on input "text" at bounding box center [216, 131] width 127 height 11
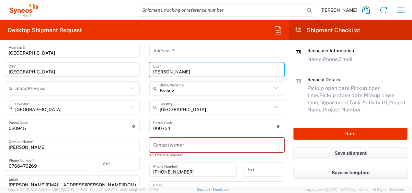
scroll to position [324, 0]
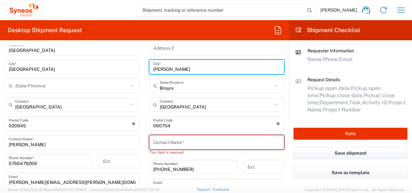
click at [185, 144] on input "text" at bounding box center [216, 141] width 127 height 11
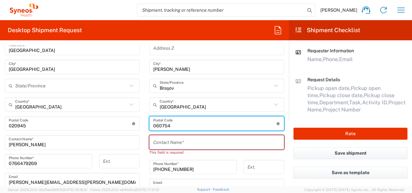
drag, startPoint x: 170, startPoint y: 124, endPoint x: 125, endPoint y: 126, distance: 45.4
click at [125, 125] on div "Ship From Location [PERSON_NAME] LLC-[GEOGRAPHIC_DATA] [GEOGRAPHIC_DATA] [GEOGR…" at bounding box center [144, 131] width 289 height 322
paste input "507085"
click at [194, 146] on input "text" at bounding box center [216, 141] width 127 height 11
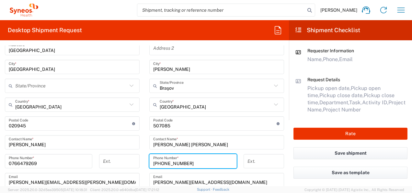
paste input "0 721 890 22"
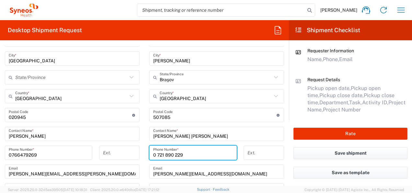
scroll to position [357, 0]
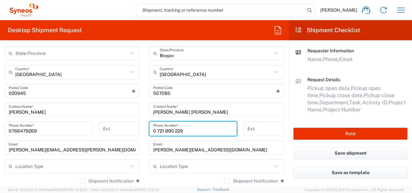
click at [155, 130] on input "0 721 890 229" at bounding box center [193, 128] width 80 height 11
click at [163, 131] on input "0721 890 229" at bounding box center [193, 128] width 80 height 11
click at [171, 130] on input "0721890 229" at bounding box center [193, 128] width 80 height 11
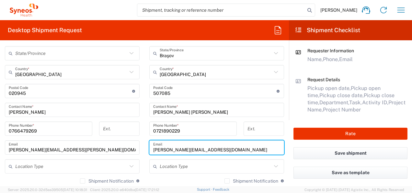
drag, startPoint x: 220, startPoint y: 150, endPoint x: 128, endPoint y: 147, distance: 92.4
click at [128, 147] on div "Ship From Location [PERSON_NAME] LLC-[GEOGRAPHIC_DATA] [GEOGRAPHIC_DATA] [GEOGR…" at bounding box center [144, 98] width 289 height 322
paste input "[EMAIL_ADDRESS][PERSON_NAME]"
click at [145, 169] on main "Location [PERSON_NAME] LLC-[GEOGRAPHIC_DATA] [GEOGRAPHIC_DATA] [GEOGRAPHIC_DATA…" at bounding box center [217, 86] width 145 height 269
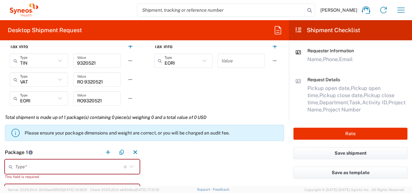
scroll to position [551, 0]
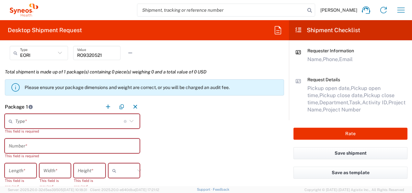
click at [131, 121] on icon at bounding box center [131, 121] width 8 height 8
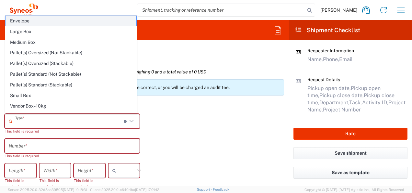
click at [34, 18] on span "Envelope" at bounding box center [71, 21] width 131 height 10
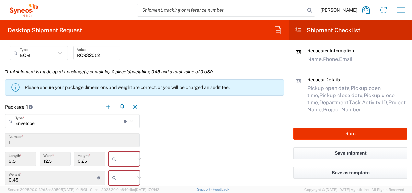
click at [121, 157] on input "text" at bounding box center [127, 158] width 16 height 10
click at [121, 134] on span "cm" at bounding box center [121, 134] width 29 height 10
click at [126, 180] on input "text" at bounding box center [127, 177] width 16 height 10
click at [121, 153] on span "kgs" at bounding box center [121, 153] width 29 height 10
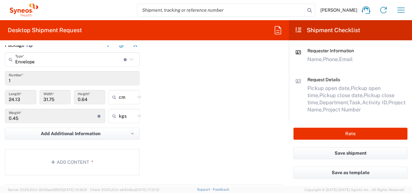
scroll to position [648, 0]
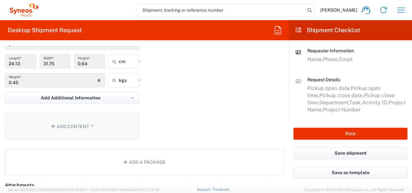
click at [96, 129] on button "Add Content *" at bounding box center [72, 126] width 135 height 27
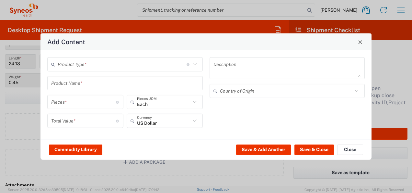
click at [96, 67] on input "text" at bounding box center [122, 63] width 129 height 11
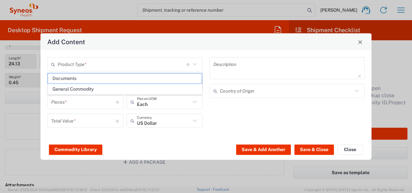
drag, startPoint x: 77, startPoint y: 74, endPoint x: 153, endPoint y: 77, distance: 75.9
click at [77, 75] on span "Documents" at bounding box center [125, 78] width 154 height 10
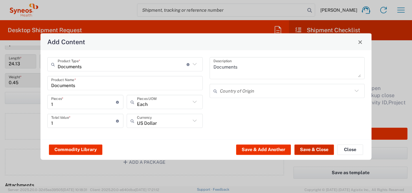
click at [309, 149] on button "Save & Close" at bounding box center [315, 149] width 40 height 10
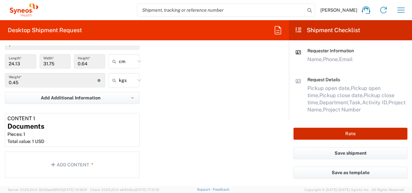
click at [335, 132] on button "Rate" at bounding box center [351, 133] width 114 height 12
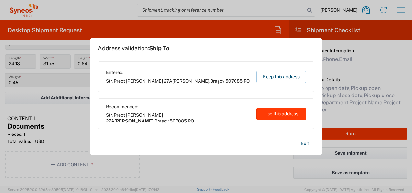
click at [275, 118] on button "Use this address" at bounding box center [281, 114] width 50 height 12
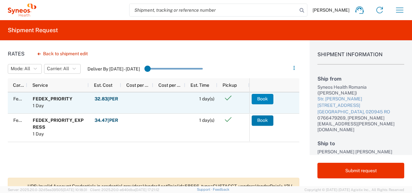
click at [263, 100] on button "Book" at bounding box center [263, 99] width 22 height 10
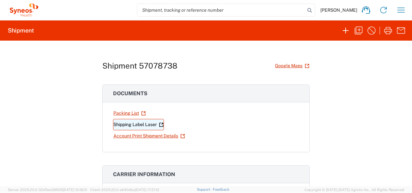
click at [161, 123] on icon at bounding box center [162, 123] width 2 height 2
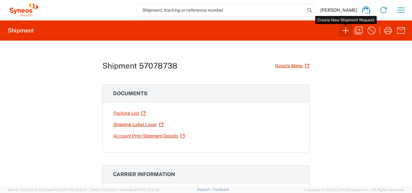
click at [344, 31] on icon "button" at bounding box center [346, 30] width 10 height 10
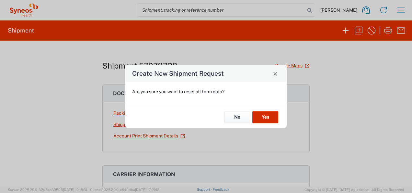
click at [270, 115] on button "Yes" at bounding box center [265, 117] width 26 height 12
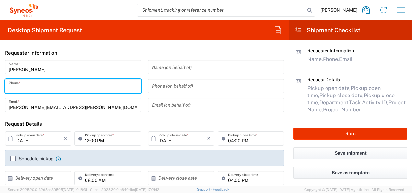
drag, startPoint x: 107, startPoint y: 89, endPoint x: 103, endPoint y: 89, distance: 3.6
click at [107, 89] on input "tel" at bounding box center [73, 85] width 129 height 11
click at [0, 0] on span "01.0002.00063" at bounding box center [0, 0] width 0 height 0
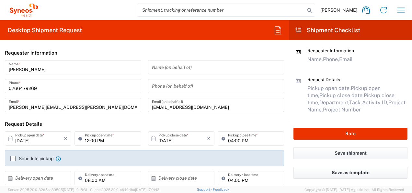
click at [86, 140] on input "12:00 PM" at bounding box center [111, 138] width 52 height 11
click at [20, 157] on label "Schedule pickup" at bounding box center [31, 158] width 43 height 5
click at [13, 158] on input "Schedule pickup" at bounding box center [13, 158] width 0 height 0
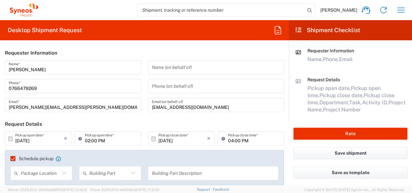
click at [39, 173] on input "text" at bounding box center [40, 172] width 39 height 11
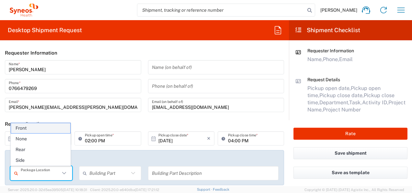
click at [29, 130] on span "Front" at bounding box center [41, 128] width 60 height 10
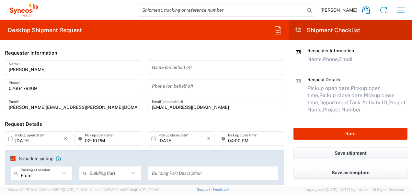
click at [123, 175] on input "text" at bounding box center [108, 172] width 39 height 11
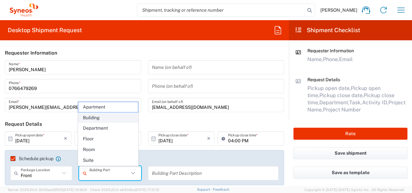
click at [98, 118] on span "Building" at bounding box center [108, 117] width 60 height 10
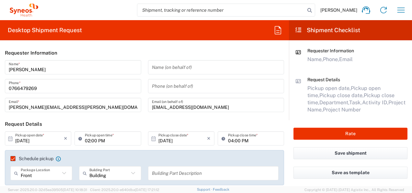
click at [211, 175] on input "text" at bounding box center [213, 172] width 123 height 11
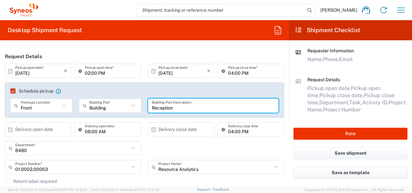
scroll to position [97, 0]
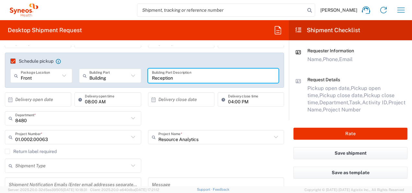
click at [51, 103] on input "text" at bounding box center [39, 99] width 49 height 11
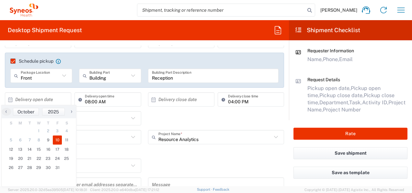
click at [60, 139] on span "10" at bounding box center [57, 139] width 9 height 9
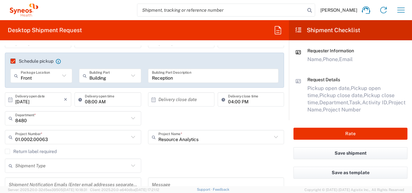
click at [178, 101] on input "text" at bounding box center [182, 99] width 49 height 11
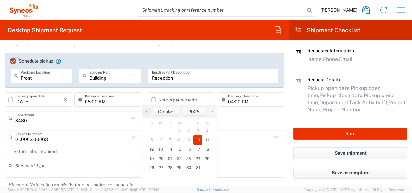
click at [199, 142] on span "10" at bounding box center [197, 139] width 9 height 9
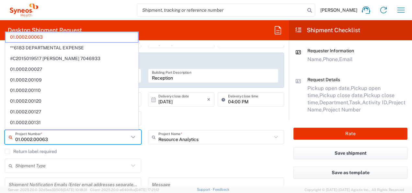
drag, startPoint x: 80, startPoint y: 137, endPoint x: 5, endPoint y: 137, distance: 75.8
click at [5, 137] on div "01.0002.00063 Project Number * 01.0002.00063 **6183 DEPARTMENTAL EXPENSE #C2015…" at bounding box center [73, 139] width 143 height 19
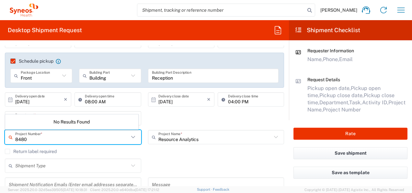
drag, startPoint x: 30, startPoint y: 137, endPoint x: 22, endPoint y: 138, distance: 8.5
click at [0, 137] on html "[PERSON_NAME] Home Shipment estimator Shipment tracking Desktop shipment reques…" at bounding box center [206, 96] width 412 height 193
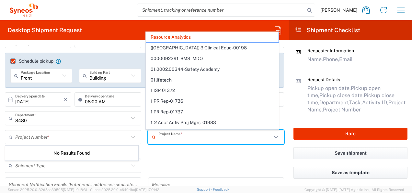
drag, startPoint x: 212, startPoint y: 139, endPoint x: 110, endPoint y: 127, distance: 102.8
click at [110, 127] on agx-shipment-cost-centers-widget "8480 Department * 8480 3000 3100 3109 3110 3111 3112 3125 3130 3135 3136 3150 3…" at bounding box center [145, 130] width 286 height 38
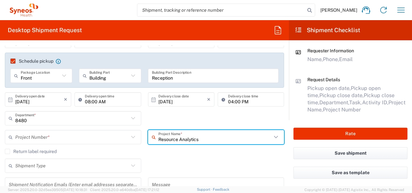
drag, startPoint x: 216, startPoint y: 141, endPoint x: 133, endPoint y: 130, distance: 83.6
click at [133, 130] on div "Project Number * No Results Found Resource Analytics Project Name * Resource An…" at bounding box center [145, 139] width 286 height 19
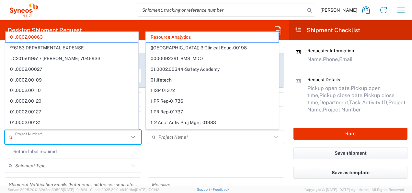
click at [64, 135] on input "text" at bounding box center [72, 136] width 114 height 11
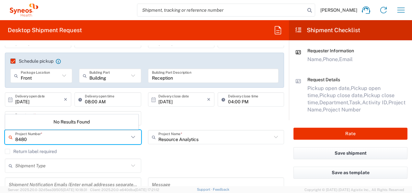
drag, startPoint x: 37, startPoint y: 140, endPoint x: -1, endPoint y: 132, distance: 39.1
click at [0, 132] on html "[PERSON_NAME] Home Shipment estimator Shipment tracking Desktop shipment reques…" at bounding box center [206, 96] width 412 height 193
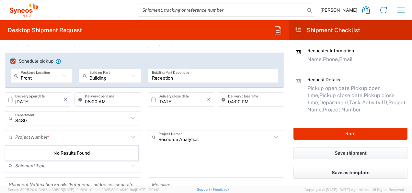
click at [10, 137] on icon at bounding box center [12, 137] width 6 height 10
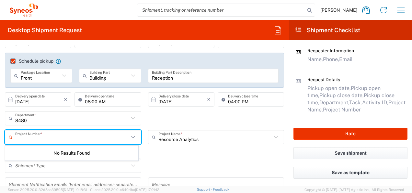
click at [11, 136] on icon at bounding box center [12, 137] width 6 height 10
drag, startPoint x: 31, startPoint y: 141, endPoint x: 0, endPoint y: 139, distance: 31.1
click at [0, 140] on html "[PERSON_NAME] Home Shipment estimator Shipment tracking Desktop shipment reques…" at bounding box center [206, 96] width 412 height 193
drag, startPoint x: 52, startPoint y: 137, endPoint x: -1, endPoint y: 138, distance: 53.5
click at [0, 138] on html "[PERSON_NAME] Home Shipment estimator Shipment tracking Desktop shipment reques…" at bounding box center [206, 96] width 412 height 193
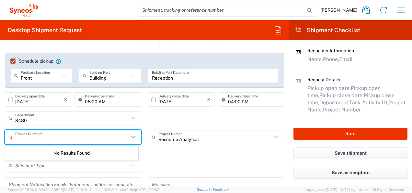
click at [147, 158] on div "Shipment Type Batch Regular" at bounding box center [145, 167] width 286 height 19
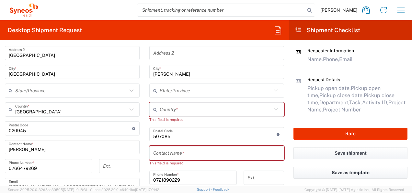
scroll to position [259, 0]
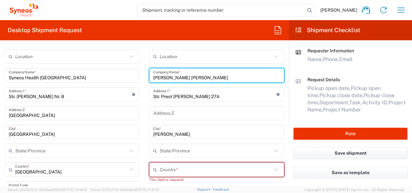
drag, startPoint x: 215, startPoint y: 78, endPoint x: 140, endPoint y: 78, distance: 75.2
click at [141, 78] on div "Ship From Location [PERSON_NAME] LLC-[GEOGRAPHIC_DATA] [GEOGRAPHIC_DATA] [GEOGR…" at bounding box center [144, 196] width 289 height 322
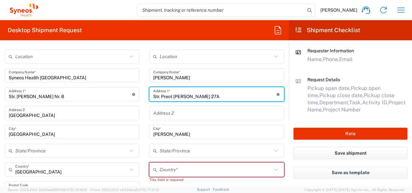
paste input "Calea Mosilor Nr 211, Bldg. [STREET_ADDRESS]"
drag, startPoint x: 212, startPoint y: 96, endPoint x: 223, endPoint y: 96, distance: 10.7
click at [223, 96] on input "Calea Mosilor Nr 211, Bldg. [STREET_ADDRESS]" at bounding box center [214, 93] width 123 height 11
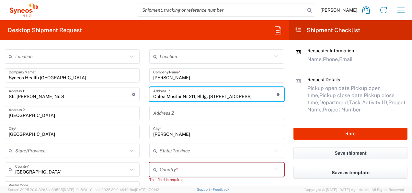
drag, startPoint x: 206, startPoint y: 96, endPoint x: 196, endPoint y: 97, distance: 10.4
click at [196, 97] on input "Calea Mosilor Nr 211, Bldg. [STREET_ADDRESS]" at bounding box center [214, 93] width 123 height 11
drag, startPoint x: 231, startPoint y: 97, endPoint x: 220, endPoint y: 96, distance: 11.1
click at [220, 96] on input "[STREET_ADDRESS]" at bounding box center [214, 93] width 123 height 11
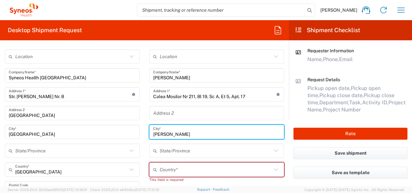
click at [186, 132] on input "[PERSON_NAME]" at bounding box center [216, 131] width 127 height 11
drag, startPoint x: 179, startPoint y: 132, endPoint x: 149, endPoint y: 126, distance: 30.3
click at [149, 126] on div "Haman City *" at bounding box center [216, 131] width 135 height 14
click at [166, 172] on input "text" at bounding box center [216, 169] width 112 height 11
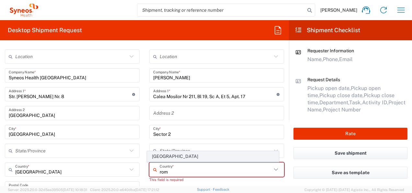
click at [166, 158] on span "[GEOGRAPHIC_DATA]" at bounding box center [212, 156] width 131 height 10
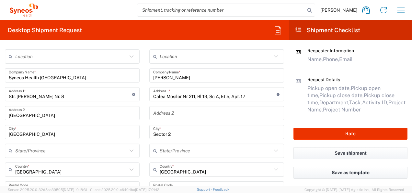
click at [169, 153] on input "text" at bounding box center [216, 150] width 112 height 11
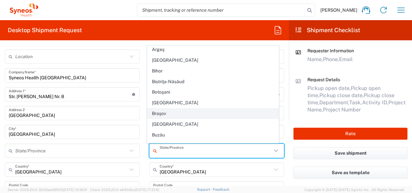
scroll to position [32, 0]
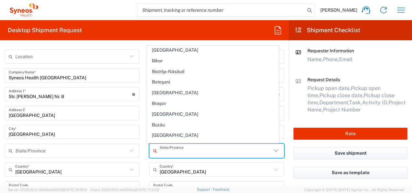
click at [161, 112] on span "[GEOGRAPHIC_DATA]" at bounding box center [212, 114] width 131 height 10
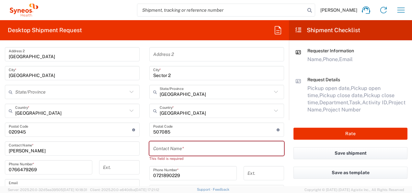
scroll to position [324, 0]
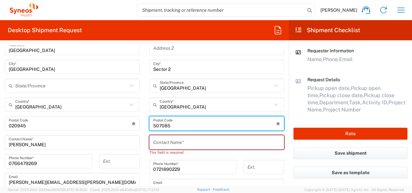
drag, startPoint x: 169, startPoint y: 124, endPoint x: 131, endPoint y: 127, distance: 38.7
click at [123, 124] on div "Ship From Location [PERSON_NAME] LLC-[GEOGRAPHIC_DATA] [GEOGRAPHIC_DATA] [GEOGR…" at bounding box center [144, 131] width 289 height 322
paste input "020863"
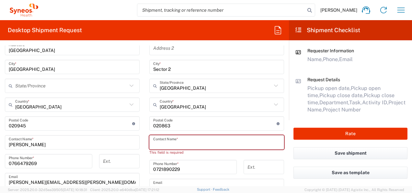
click at [189, 145] on input "text" at bounding box center [216, 141] width 127 height 11
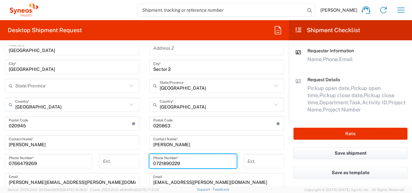
paste input "0166813"
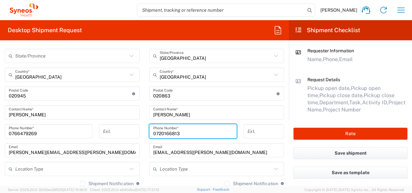
scroll to position [389, 0]
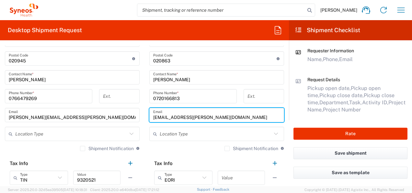
drag, startPoint x: 222, startPoint y: 118, endPoint x: 137, endPoint y: 120, distance: 84.6
click at [137, 120] on div "Ship From Location [PERSON_NAME] LLC-[GEOGRAPHIC_DATA] [GEOGRAPHIC_DATA] [GEOGR…" at bounding box center [144, 66] width 289 height 322
paste input "[PERSON_NAME].[PERSON_NAME]"
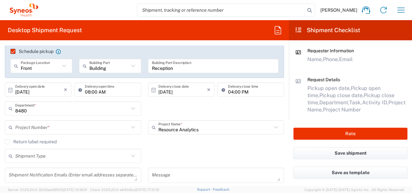
scroll to position [97, 0]
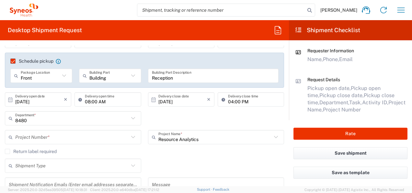
click at [46, 135] on input "text" at bounding box center [72, 136] width 114 height 11
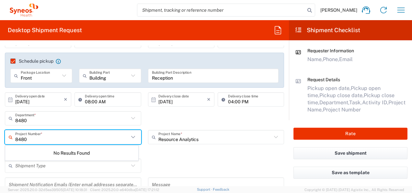
drag, startPoint x: 47, startPoint y: 137, endPoint x: 0, endPoint y: 132, distance: 46.9
click at [0, 132] on html "[PERSON_NAME] Home Shipment estimator Shipment tracking Desktop shipment reques…" at bounding box center [206, 96] width 412 height 193
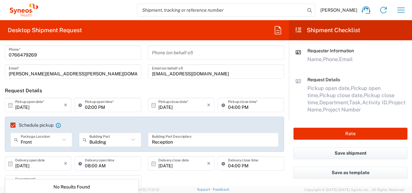
scroll to position [32, 0]
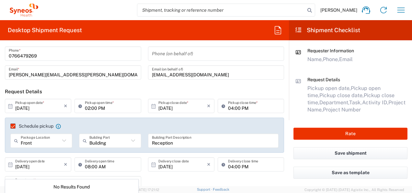
click at [84, 75] on input "[PERSON_NAME][EMAIL_ADDRESS][PERSON_NAME][DOMAIN_NAME]" at bounding box center [73, 72] width 129 height 11
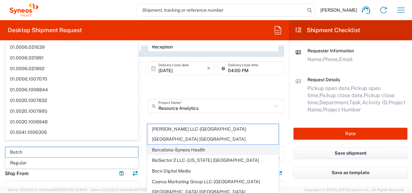
scroll to position [130, 0]
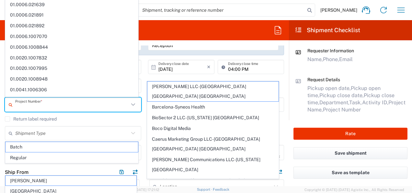
click at [58, 107] on input "text" at bounding box center [72, 104] width 114 height 11
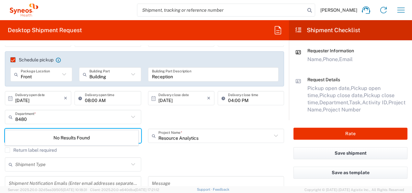
scroll to position [97, 0]
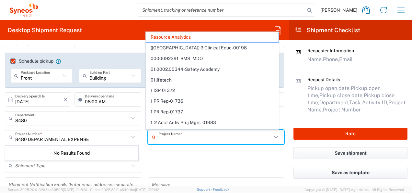
click at [205, 139] on input "text" at bounding box center [215, 136] width 114 height 11
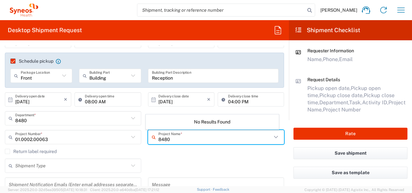
drag, startPoint x: 180, startPoint y: 141, endPoint x: 125, endPoint y: 141, distance: 54.5
click at [125, 141] on div "01.0002.00063 Project Number * 01.0002.00063 **6183 DEPARTMENTAL EXPENSE #C2015…" at bounding box center [145, 139] width 286 height 19
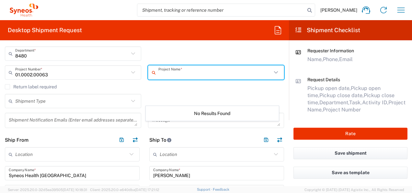
scroll to position [259, 0]
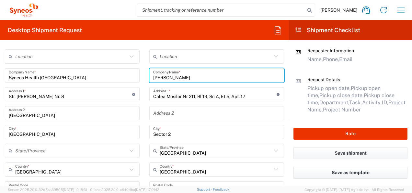
drag, startPoint x: 150, startPoint y: 77, endPoint x: 255, endPoint y: 94, distance: 106.4
click at [255, 94] on div "Location [PERSON_NAME] LLC-[GEOGRAPHIC_DATA] [GEOGRAPHIC_DATA] [GEOGRAPHIC_DATA…" at bounding box center [216, 183] width 135 height 269
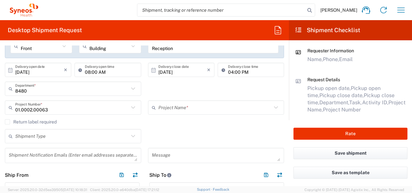
scroll to position [130, 0]
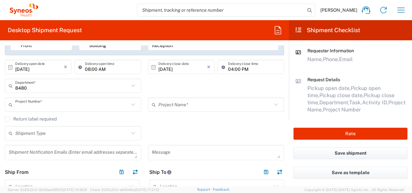
click at [85, 104] on input "text" at bounding box center [72, 104] width 114 height 11
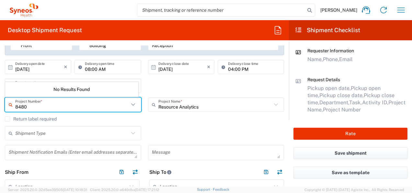
click at [78, 88] on div "No Results Found" at bounding box center [71, 89] width 133 height 15
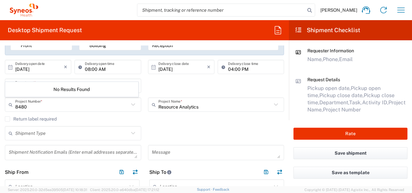
click at [30, 107] on input "8480" at bounding box center [72, 104] width 114 height 11
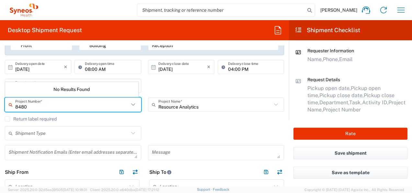
drag, startPoint x: 30, startPoint y: 107, endPoint x: -1, endPoint y: 107, distance: 31.4
click at [0, 107] on html "[PERSON_NAME] Home Shipment estimator Shipment tracking Desktop shipment reques…" at bounding box center [206, 96] width 412 height 193
click at [30, 89] on input "text" at bounding box center [72, 85] width 114 height 11
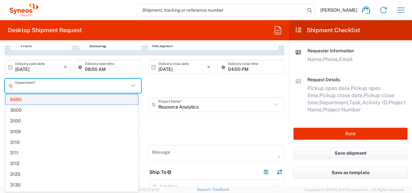
click at [21, 99] on span "8480" at bounding box center [72, 99] width 133 height 10
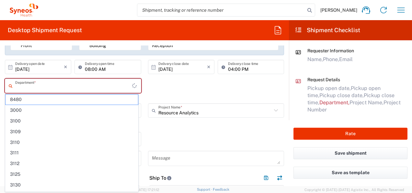
click at [31, 88] on input "text" at bounding box center [73, 85] width 117 height 11
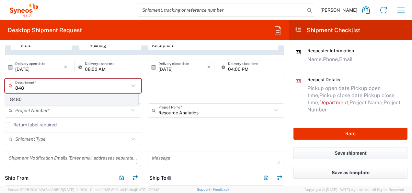
click at [18, 100] on span "8480" at bounding box center [72, 99] width 133 height 10
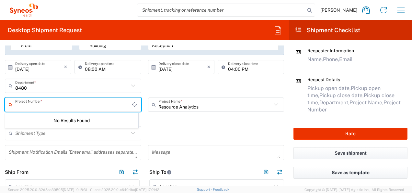
click at [19, 104] on input "text" at bounding box center [73, 104] width 117 height 11
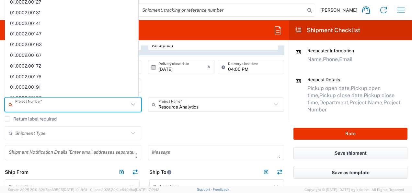
scroll to position [0, 0]
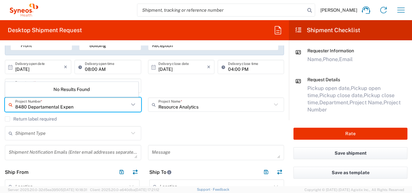
drag, startPoint x: 82, startPoint y: 108, endPoint x: 26, endPoint y: 108, distance: 55.8
click at [26, 108] on input "8480 Departamental Expen" at bounding box center [72, 104] width 114 height 11
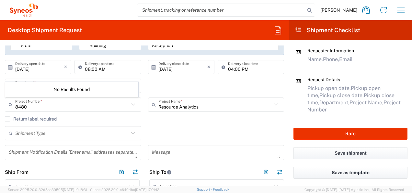
click at [129, 121] on div "Return label required" at bounding box center [144, 121] width 279 height 10
click at [131, 104] on icon at bounding box center [133, 104] width 4 height 2
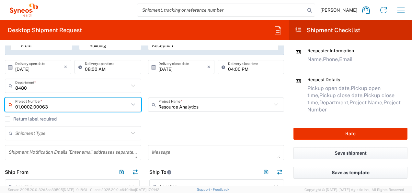
click at [131, 104] on icon at bounding box center [133, 104] width 4 height 2
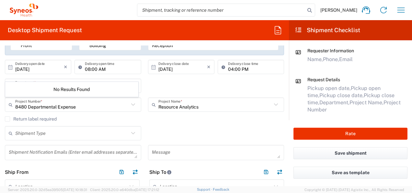
click at [272, 102] on icon at bounding box center [276, 104] width 8 height 8
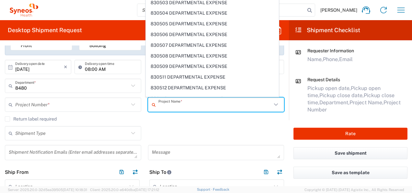
scroll to position [17415, 0]
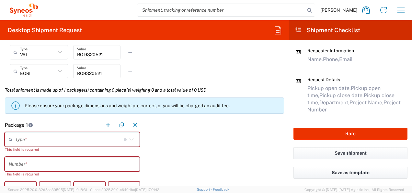
scroll to position [551, 0]
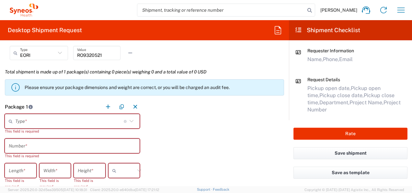
click at [129, 120] on icon at bounding box center [131, 121] width 8 height 8
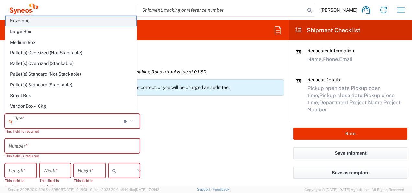
click at [30, 22] on span "Envelope" at bounding box center [71, 21] width 131 height 10
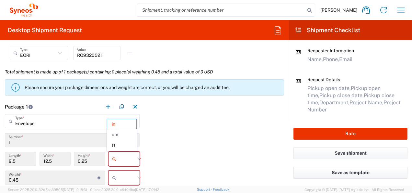
click at [130, 156] on input "text" at bounding box center [127, 158] width 16 height 10
click at [119, 133] on span "cm" at bounding box center [121, 134] width 29 height 10
click at [130, 177] on input "text" at bounding box center [127, 177] width 16 height 10
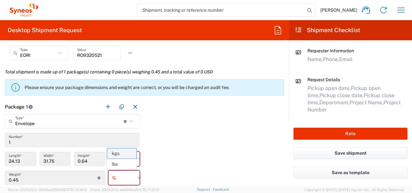
click at [122, 153] on span "kgs" at bounding box center [121, 153] width 29 height 10
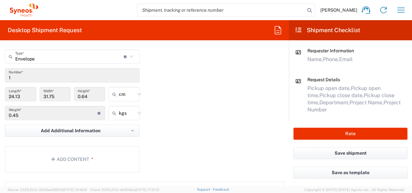
scroll to position [616, 0]
click at [99, 152] on button "Add Content *" at bounding box center [72, 158] width 135 height 27
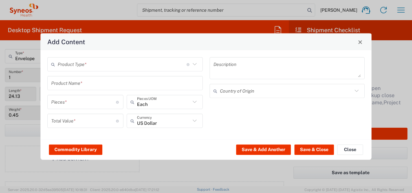
click at [103, 65] on input "text" at bounding box center [122, 63] width 129 height 11
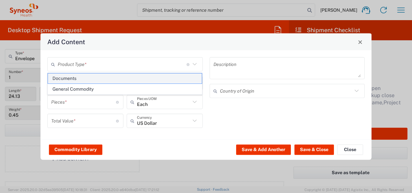
click at [89, 80] on span "Documents" at bounding box center [125, 78] width 154 height 10
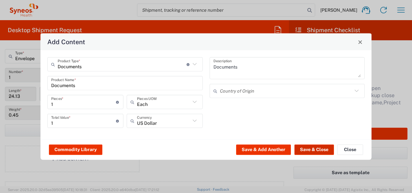
click at [317, 150] on button "Save & Close" at bounding box center [315, 149] width 40 height 10
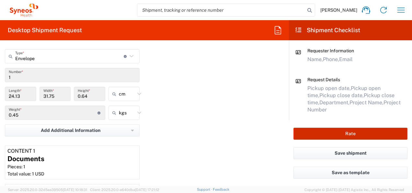
click at [355, 135] on button "Rate" at bounding box center [351, 133] width 114 height 12
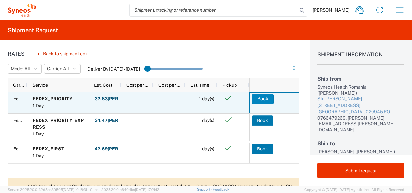
click at [261, 98] on button "Book" at bounding box center [263, 99] width 22 height 10
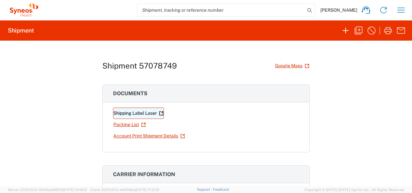
click at [161, 112] on icon at bounding box center [161, 113] width 5 height 5
